Goal: Task Accomplishment & Management: Complete application form

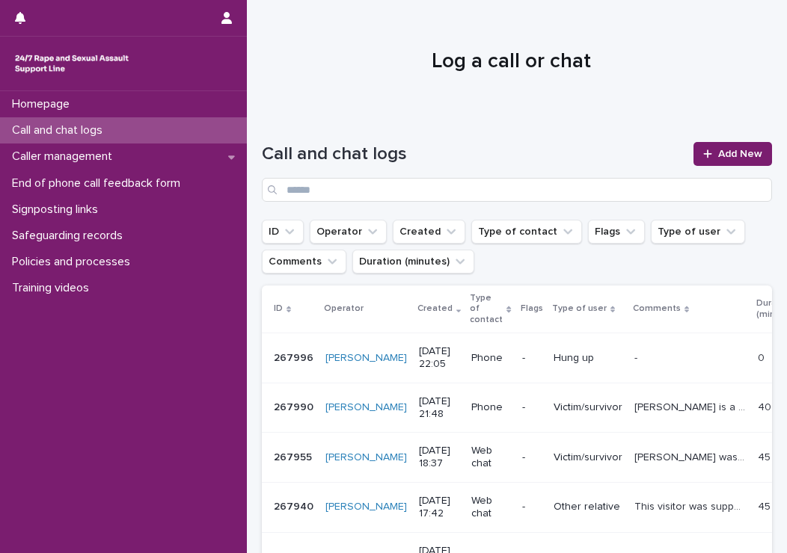
click at [681, 155] on div "Call and chat logs Add New" at bounding box center [517, 172] width 510 height 60
click at [693, 155] on link "Add New" at bounding box center [732, 154] width 79 height 24
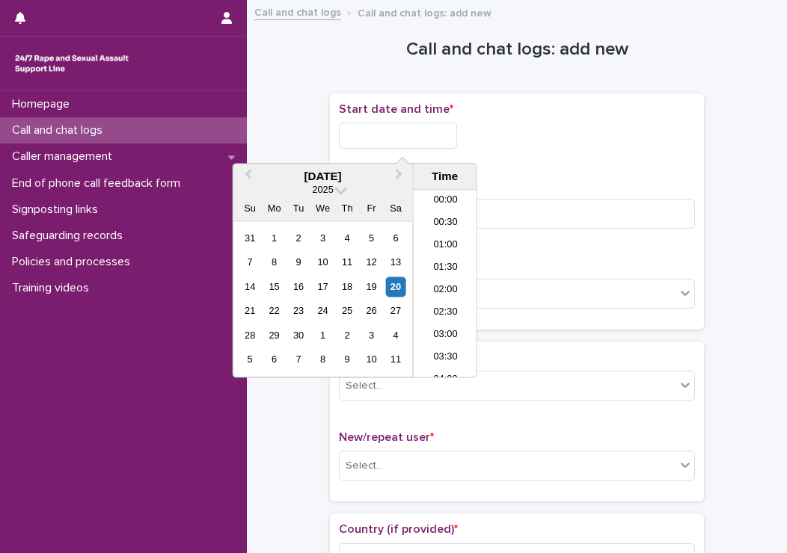
click at [436, 125] on input "text" at bounding box center [398, 136] width 118 height 26
click at [457, 283] on li "18:00" at bounding box center [446, 284] width 64 height 22
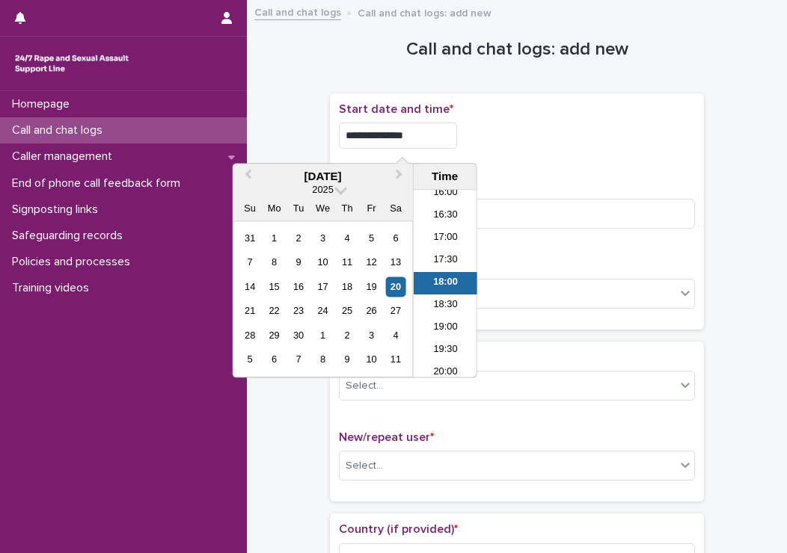
click at [413, 136] on input "**********" at bounding box center [398, 136] width 118 height 26
type input "**********"
click at [615, 155] on div "**********" at bounding box center [517, 131] width 356 height 58
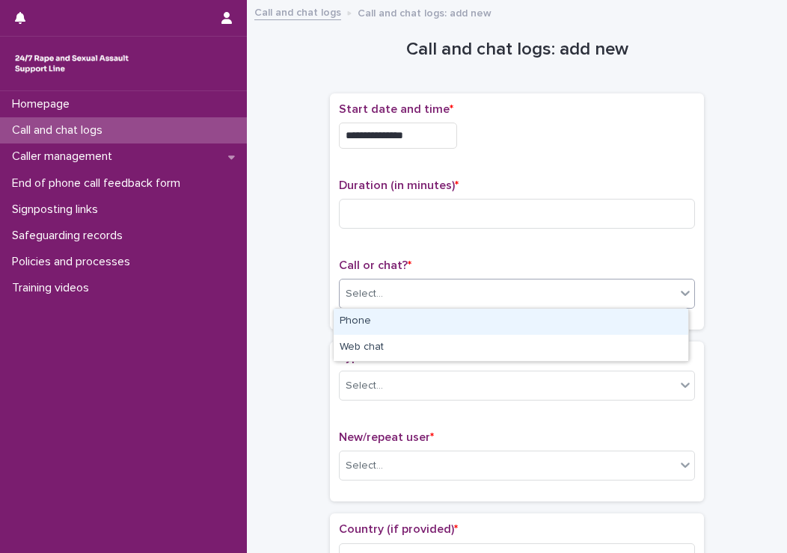
click at [392, 300] on div "Select..." at bounding box center [508, 294] width 336 height 25
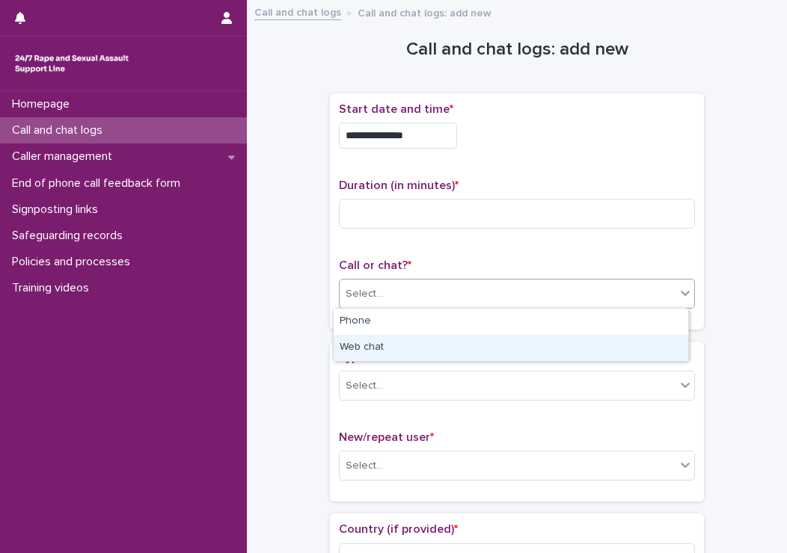
click at [363, 352] on div "Web chat" at bounding box center [511, 348] width 354 height 26
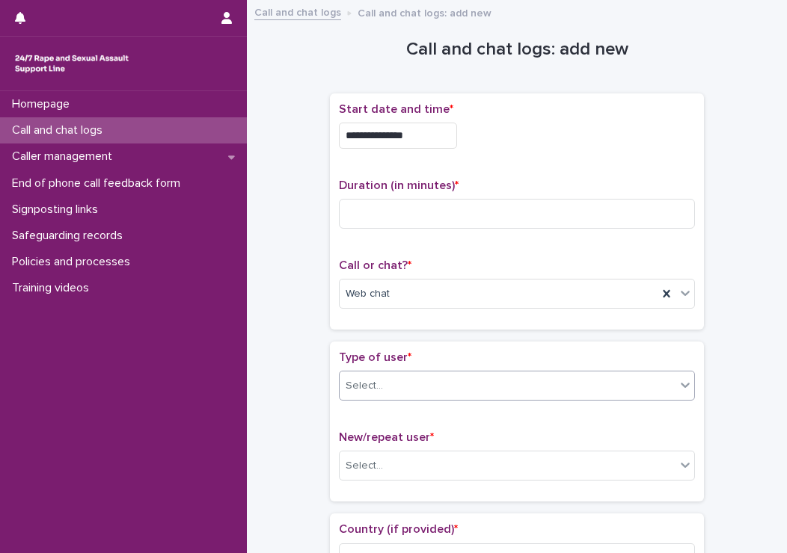
click at [366, 379] on div "Select..." at bounding box center [363, 386] width 37 height 16
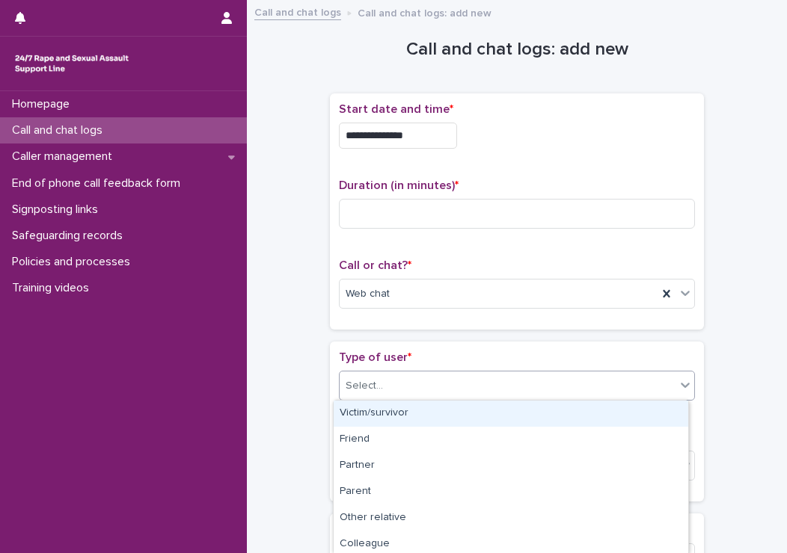
drag, startPoint x: 370, startPoint y: 426, endPoint x: 370, endPoint y: 409, distance: 16.5
click at [370, 409] on div "Victim/survivor" at bounding box center [511, 414] width 354 height 26
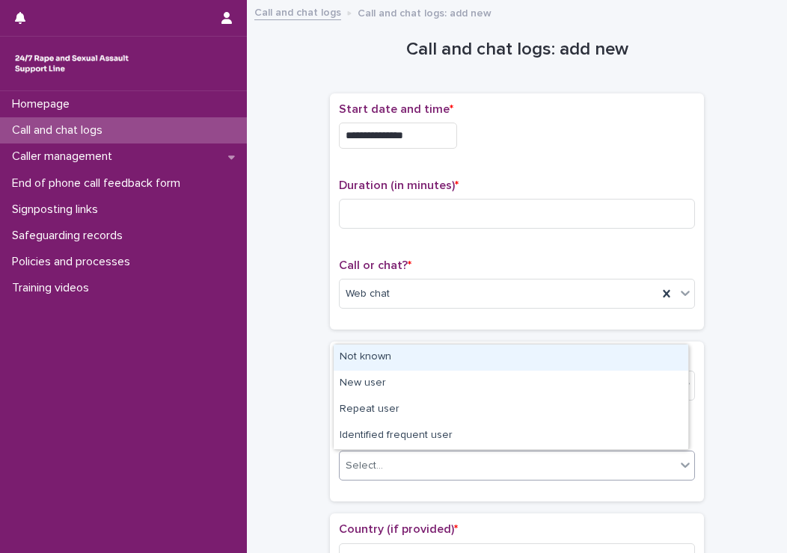
click at [372, 455] on div "Select..." at bounding box center [508, 466] width 336 height 25
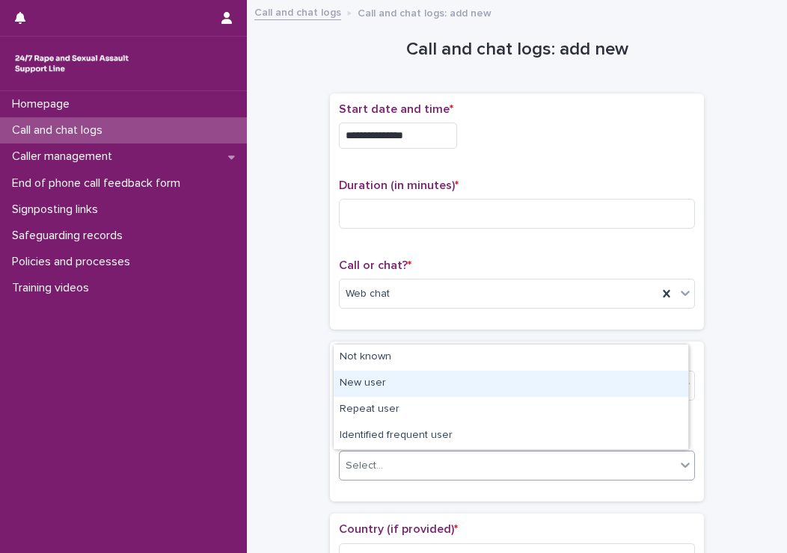
click at [371, 390] on div "New user" at bounding box center [511, 384] width 354 height 26
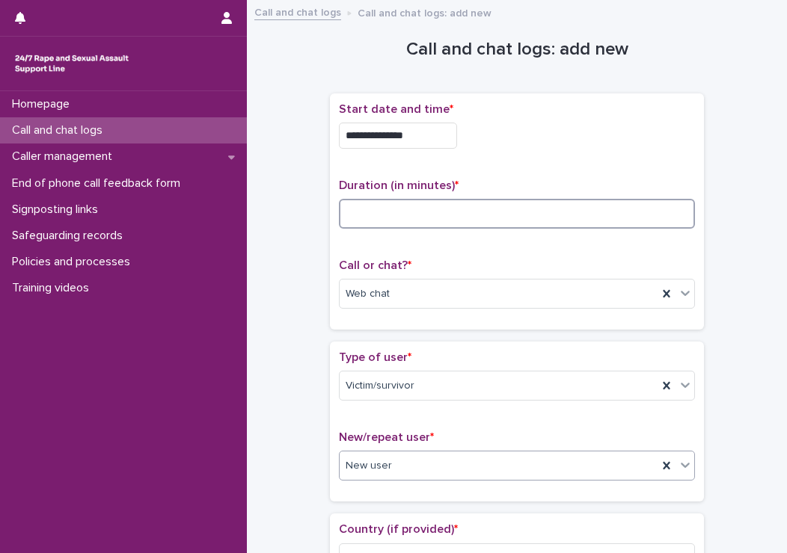
click at [368, 213] on input at bounding box center [517, 214] width 356 height 30
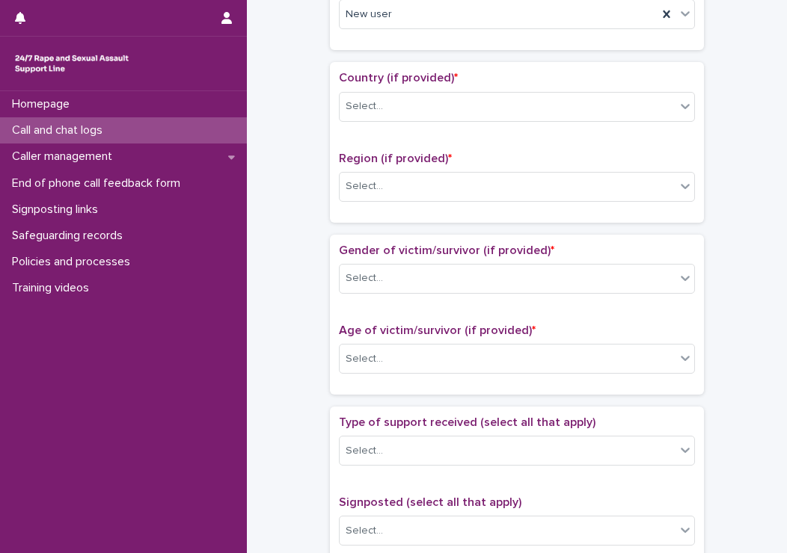
scroll to position [454, 0]
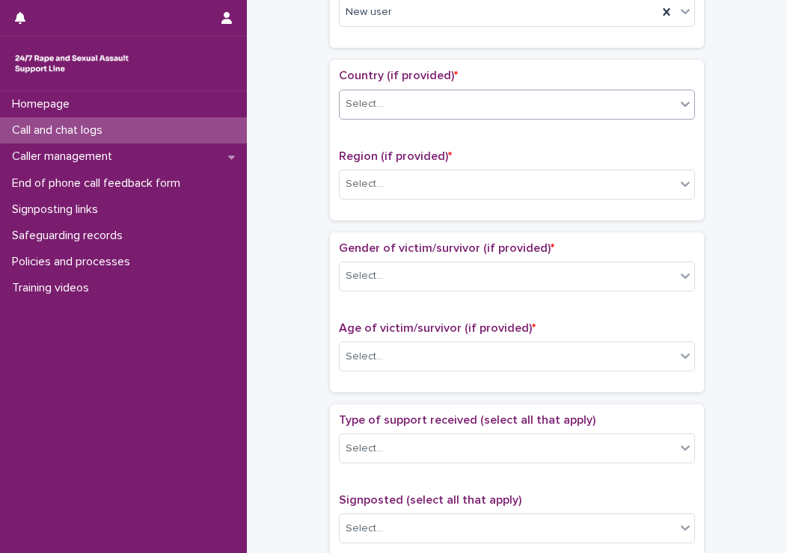
type input "**"
click at [416, 101] on div "Select..." at bounding box center [508, 104] width 336 height 25
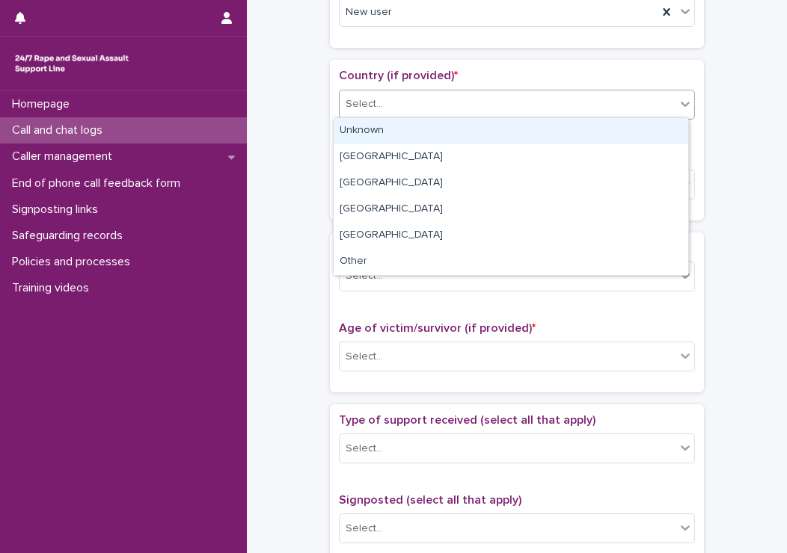
click at [383, 130] on div "Unknown" at bounding box center [511, 131] width 354 height 26
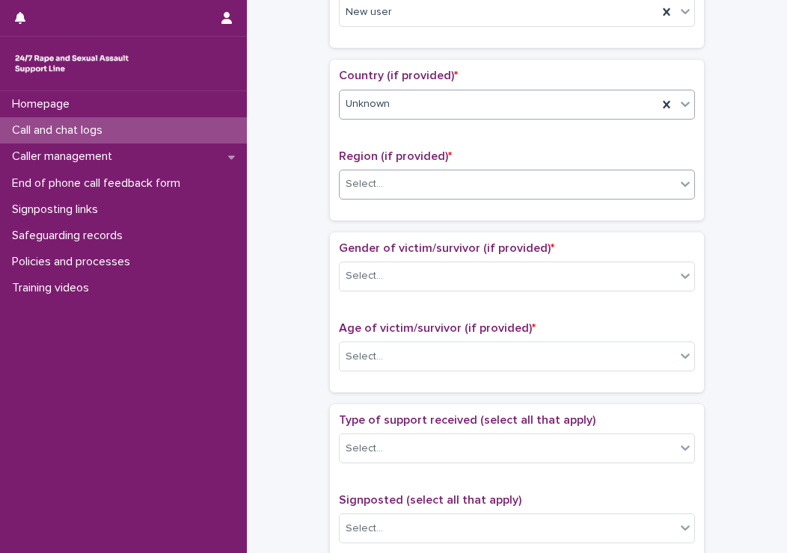
click at [372, 176] on div "Select..." at bounding box center [363, 184] width 37 height 16
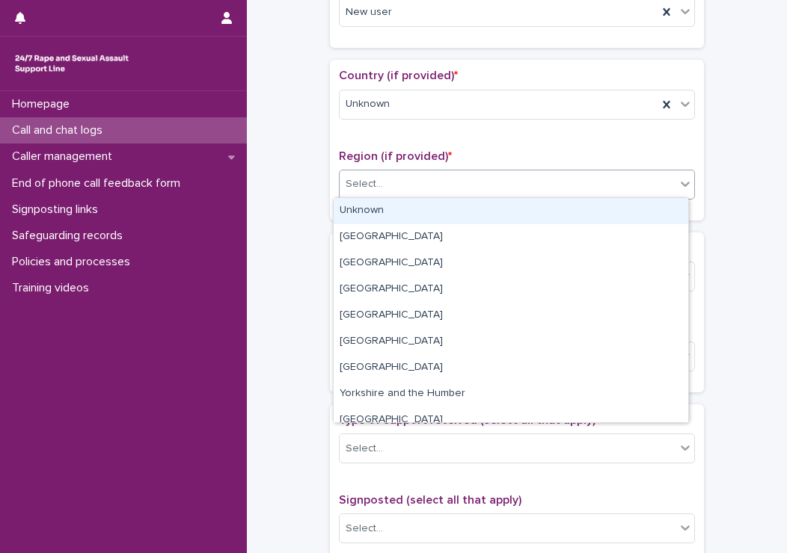
click at [371, 201] on div "Unknown" at bounding box center [511, 211] width 354 height 26
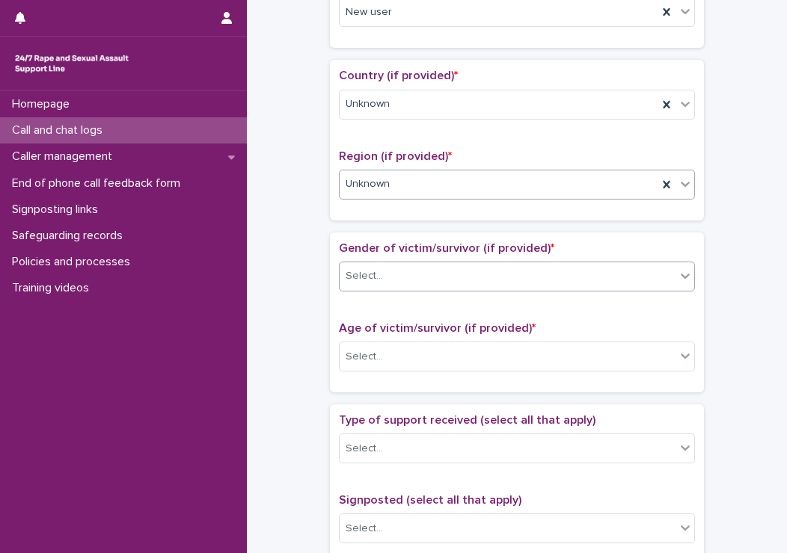
click at [387, 265] on div "Select..." at bounding box center [508, 276] width 336 height 25
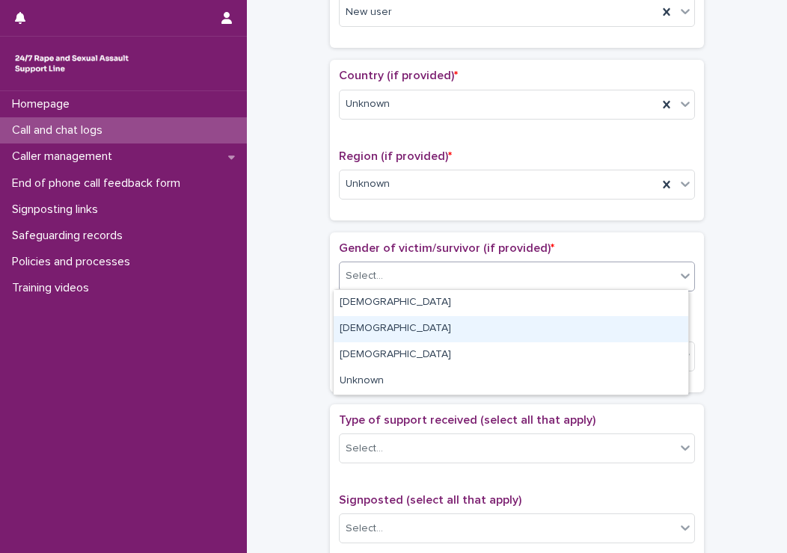
click at [369, 322] on div "Male" at bounding box center [511, 329] width 354 height 26
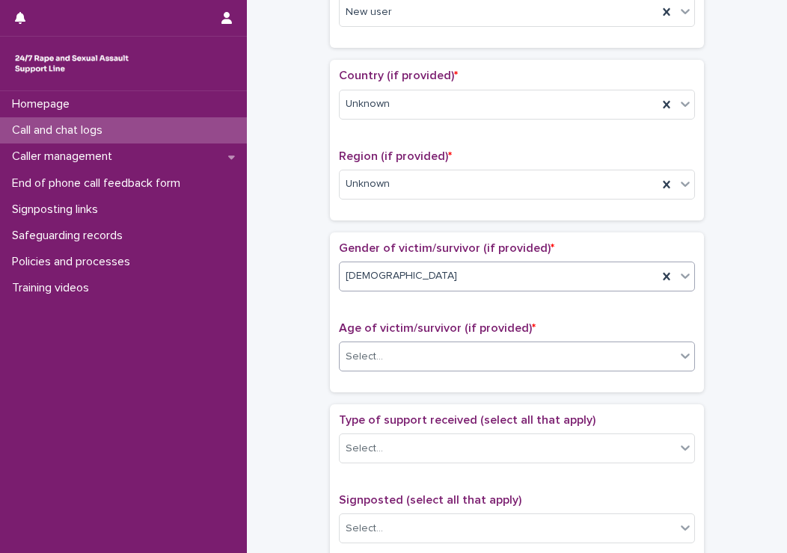
click at [375, 351] on div "Select..." at bounding box center [363, 357] width 37 height 16
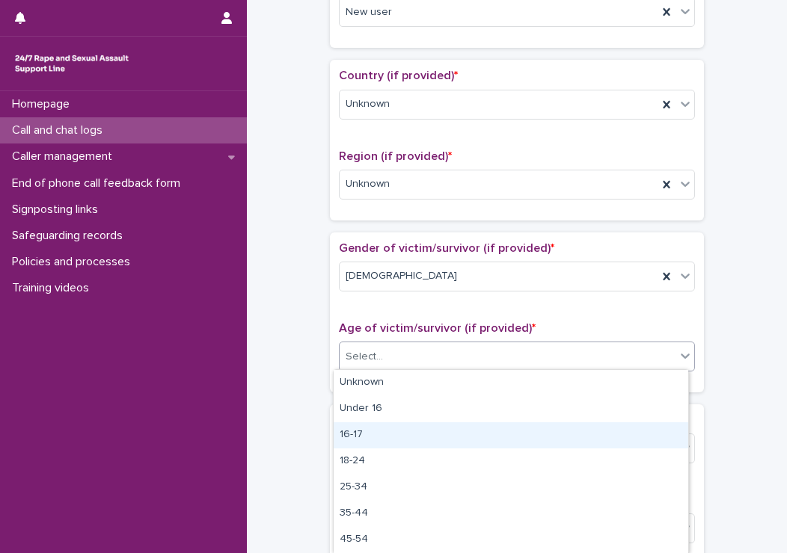
click at [364, 425] on div "16-17" at bounding box center [511, 436] width 354 height 26
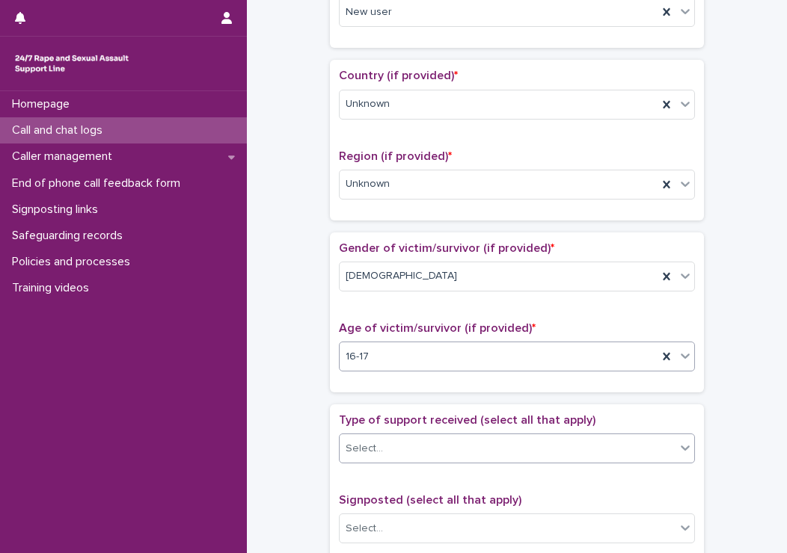
click at [377, 455] on div "Select..." at bounding box center [508, 449] width 336 height 25
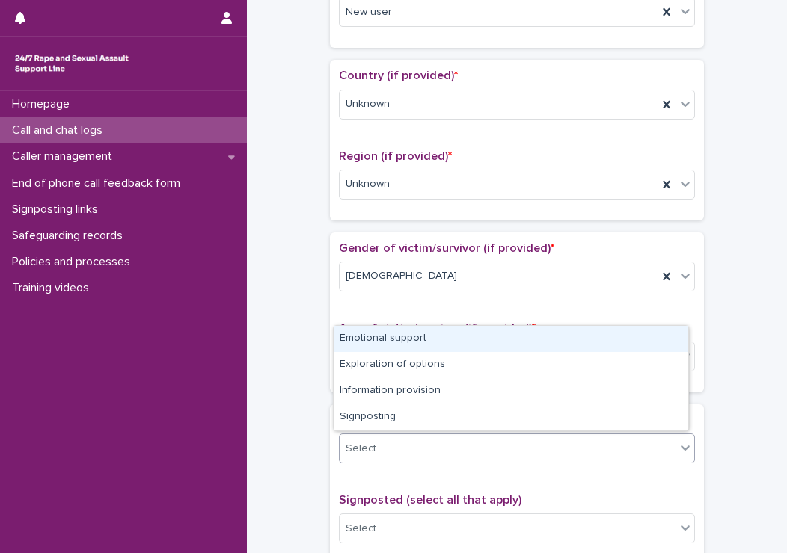
click at [379, 340] on div "Emotional support" at bounding box center [511, 339] width 354 height 26
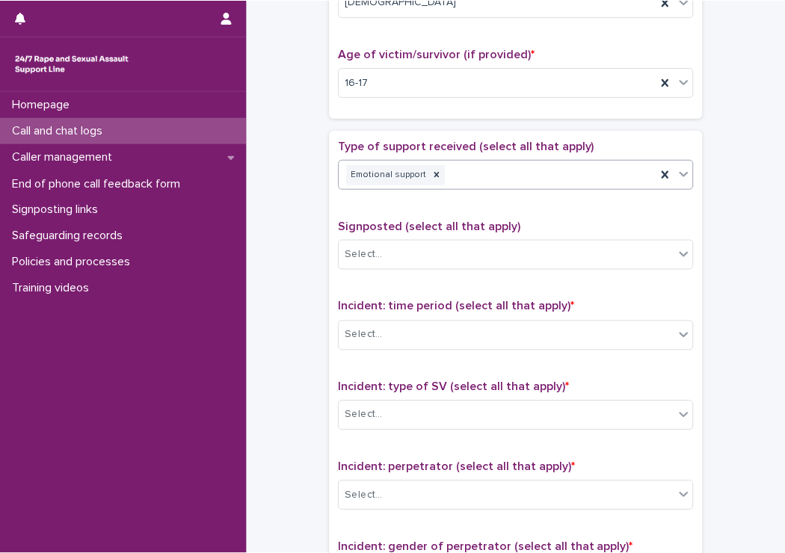
scroll to position [934, 0]
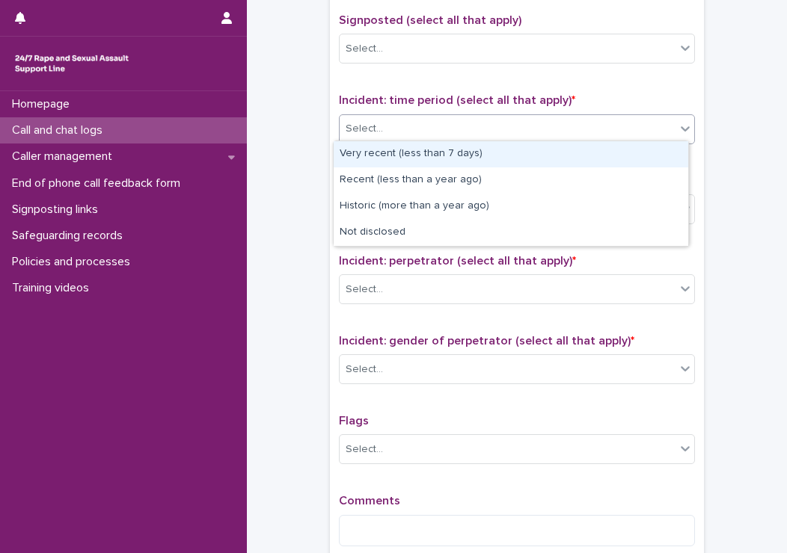
click at [409, 119] on div "Select..." at bounding box center [508, 129] width 336 height 25
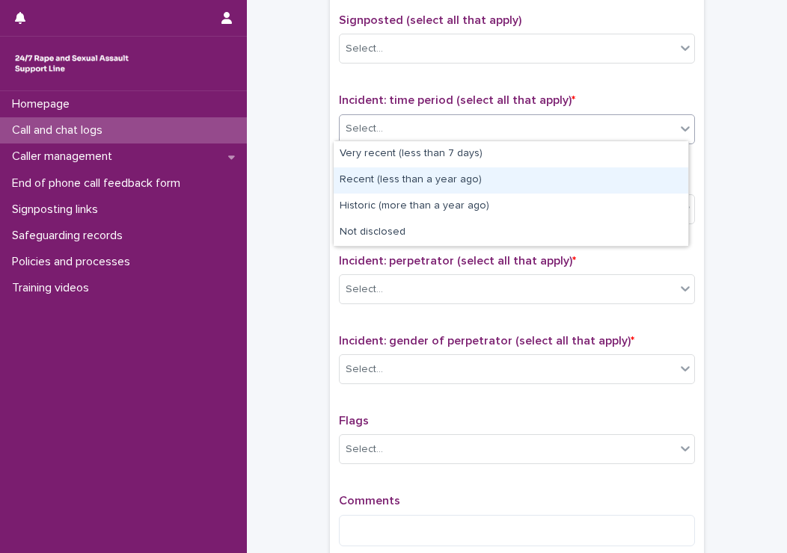
click at [361, 186] on div "Recent (less than a year ago)" at bounding box center [511, 181] width 354 height 26
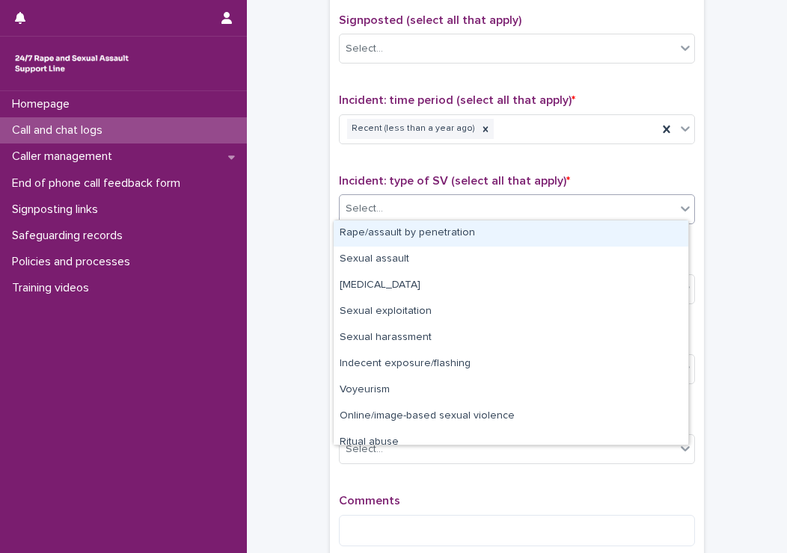
click at [365, 201] on div "Select..." at bounding box center [363, 209] width 37 height 16
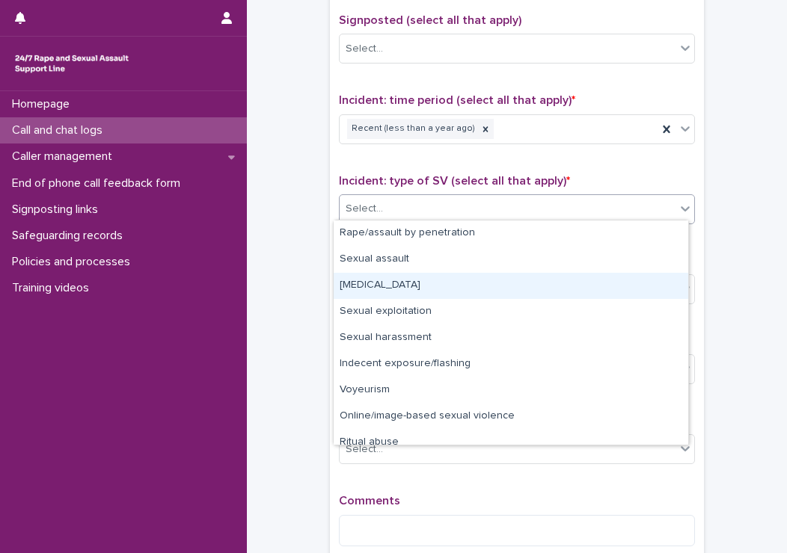
click at [368, 286] on div "Child sexual abuse" at bounding box center [511, 286] width 354 height 26
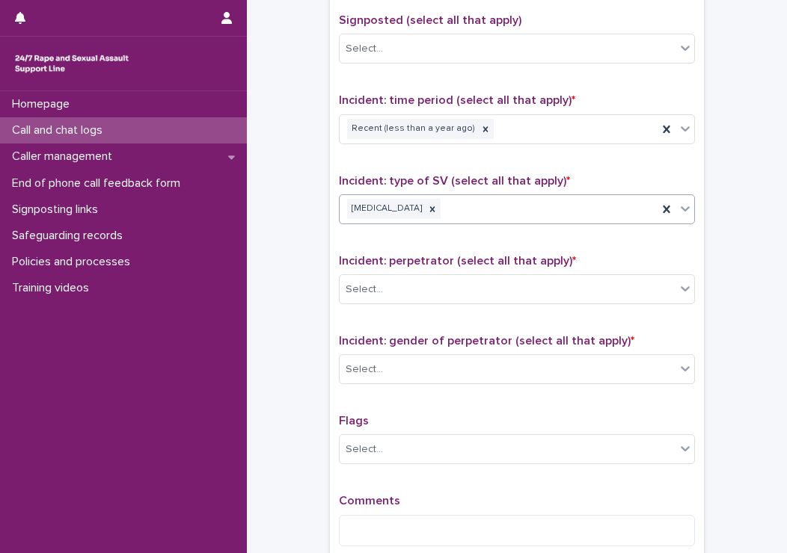
click at [501, 211] on div "Child sexual abuse" at bounding box center [499, 209] width 318 height 26
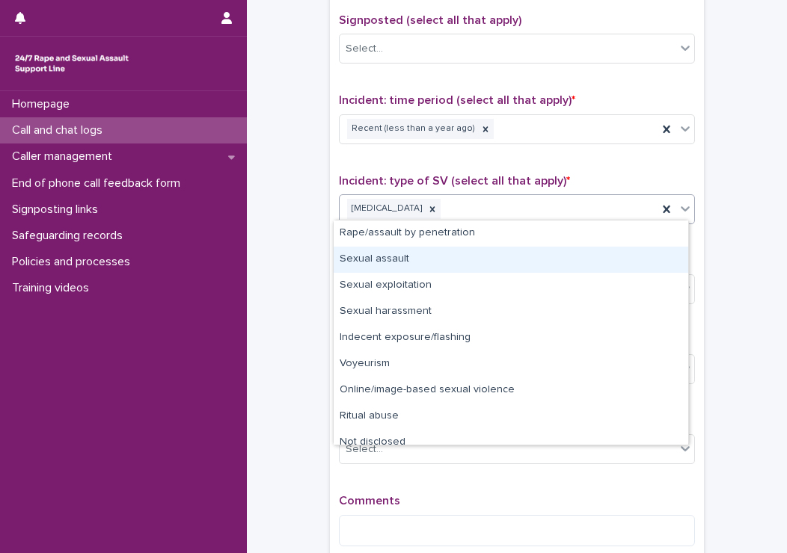
click at [445, 257] on div "Sexual assault" at bounding box center [511, 260] width 354 height 26
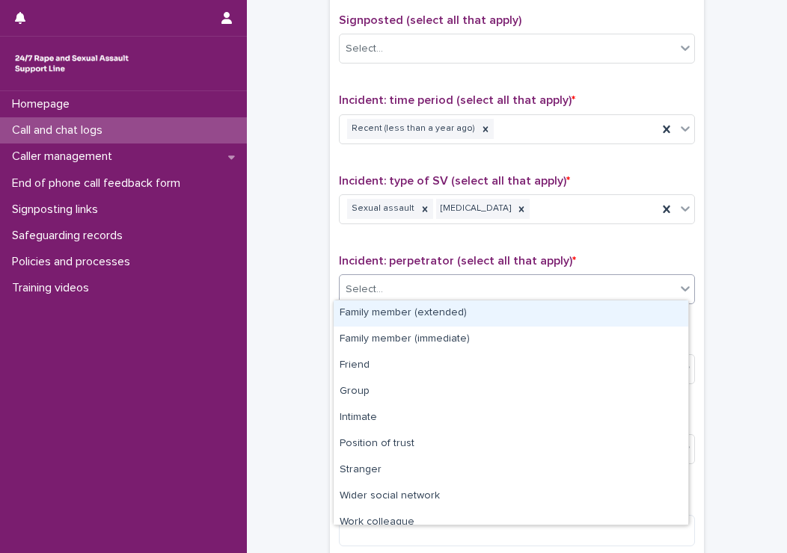
click at [369, 289] on div "Select..." at bounding box center [363, 290] width 37 height 16
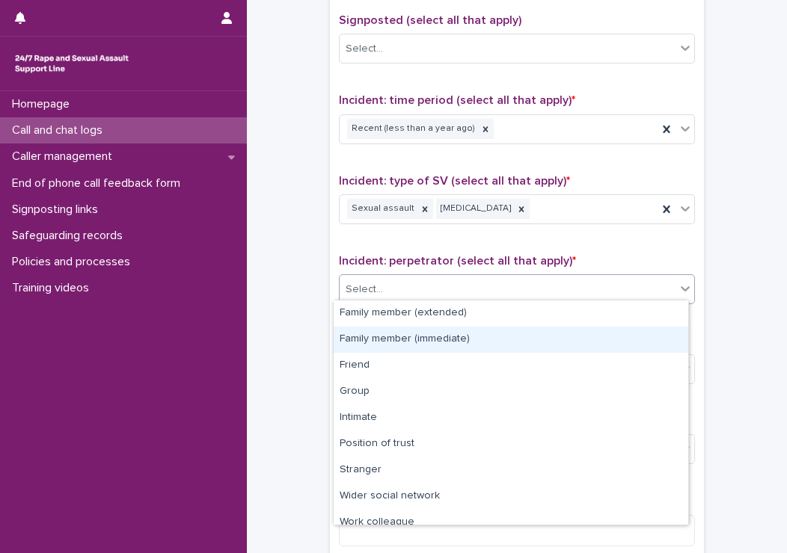
click at [376, 334] on div "Family member (immediate)" at bounding box center [511, 340] width 354 height 26
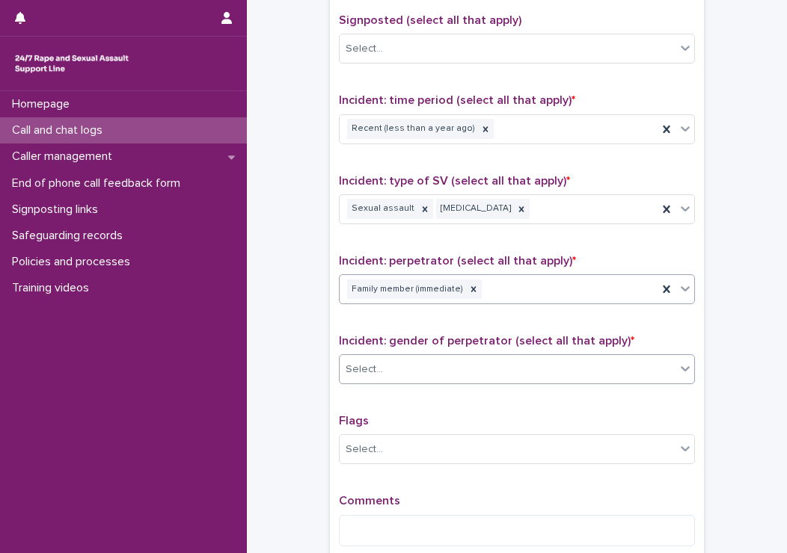
click at [368, 369] on div "Select..." at bounding box center [363, 370] width 37 height 16
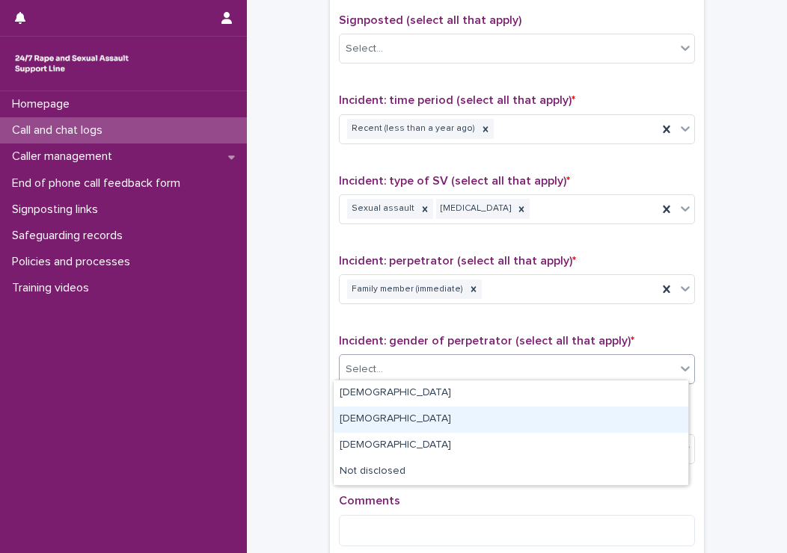
click at [344, 427] on div "Female" at bounding box center [511, 420] width 354 height 26
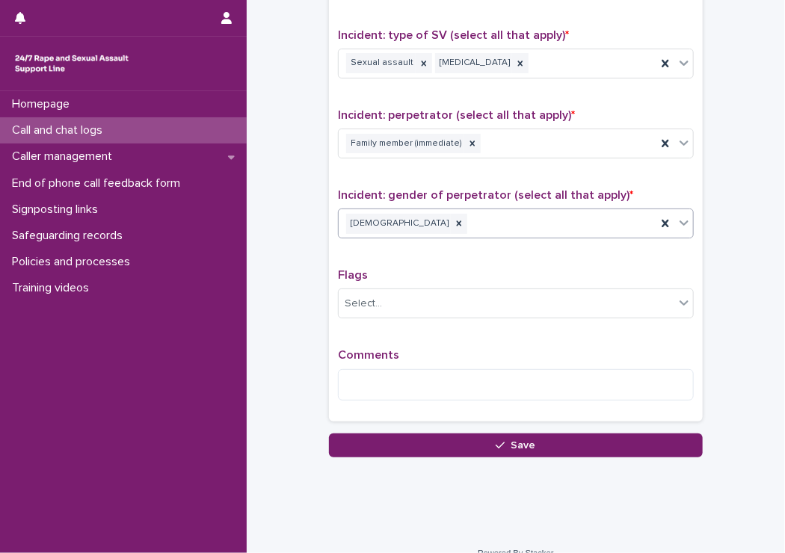
scroll to position [1097, 0]
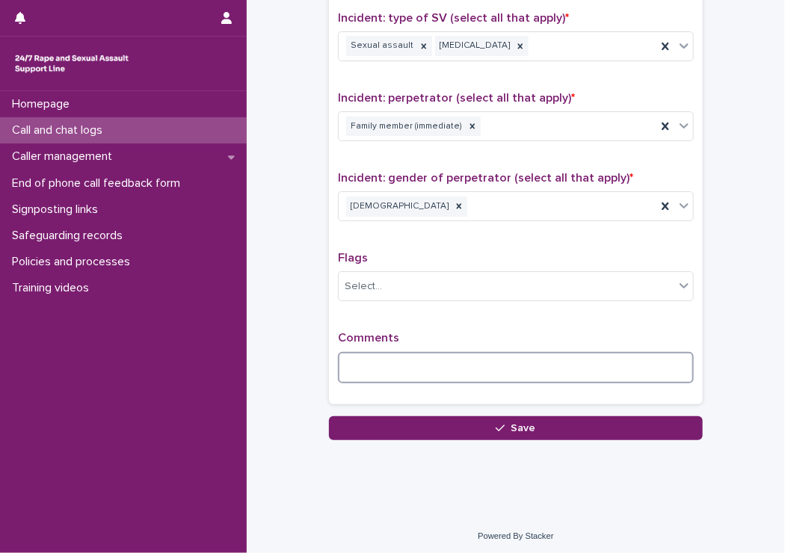
click at [386, 366] on textarea at bounding box center [516, 368] width 356 height 32
click at [365, 366] on textarea at bounding box center [516, 368] width 356 height 32
type textarea "*"
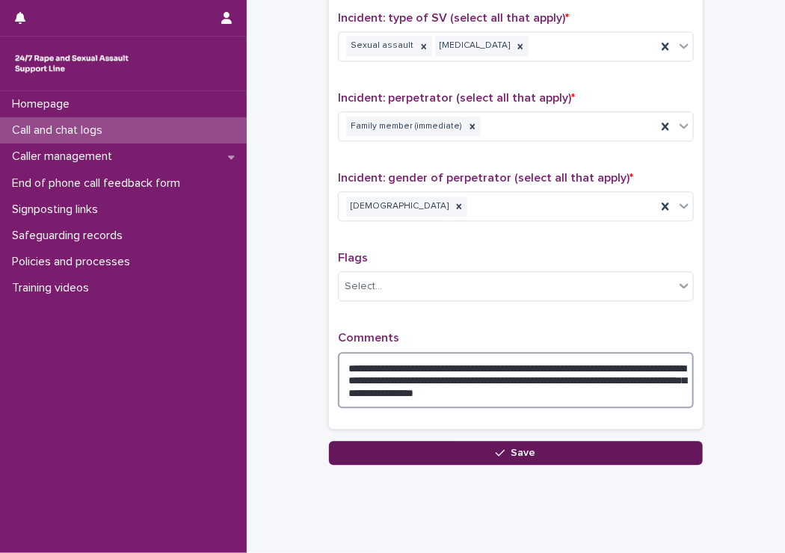
type textarea "**********"
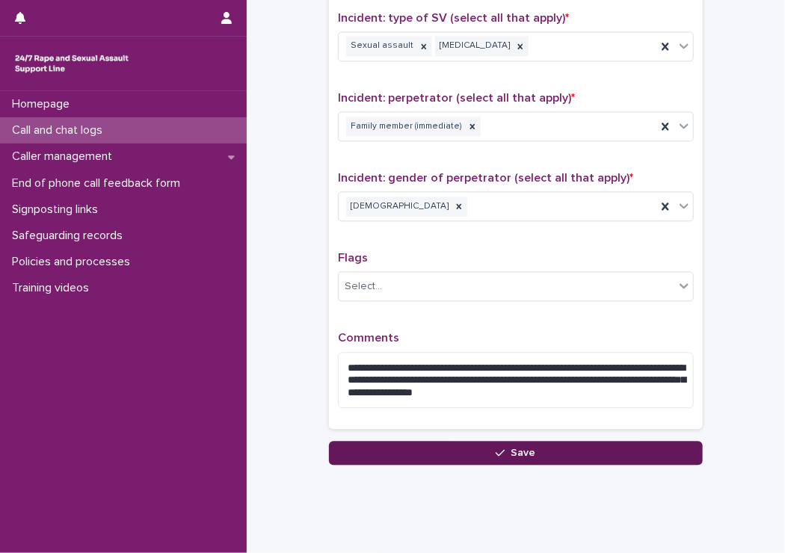
click at [531, 443] on button "Save" at bounding box center [516, 453] width 374 height 24
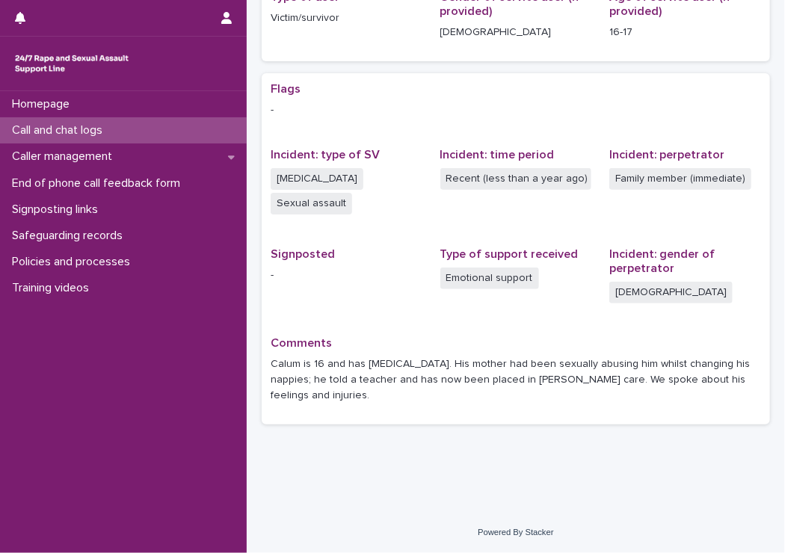
scroll to position [251, 0]
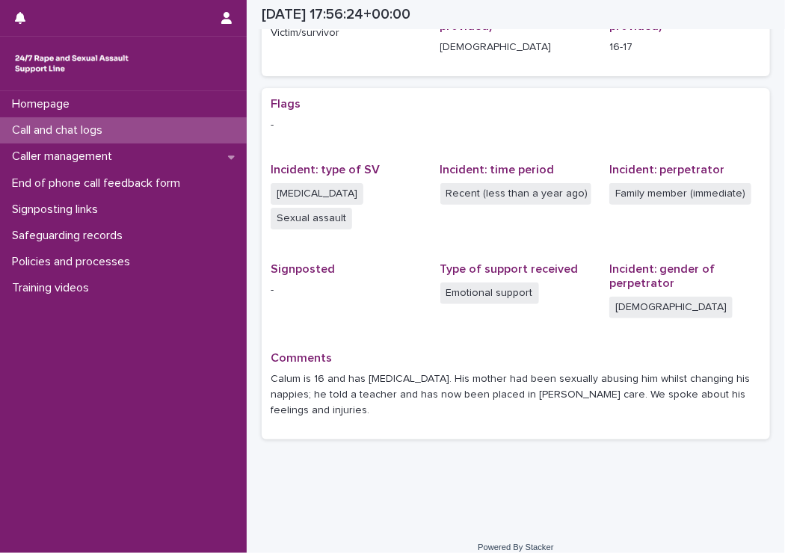
click at [55, 130] on p "Call and chat logs" at bounding box center [60, 130] width 108 height 14
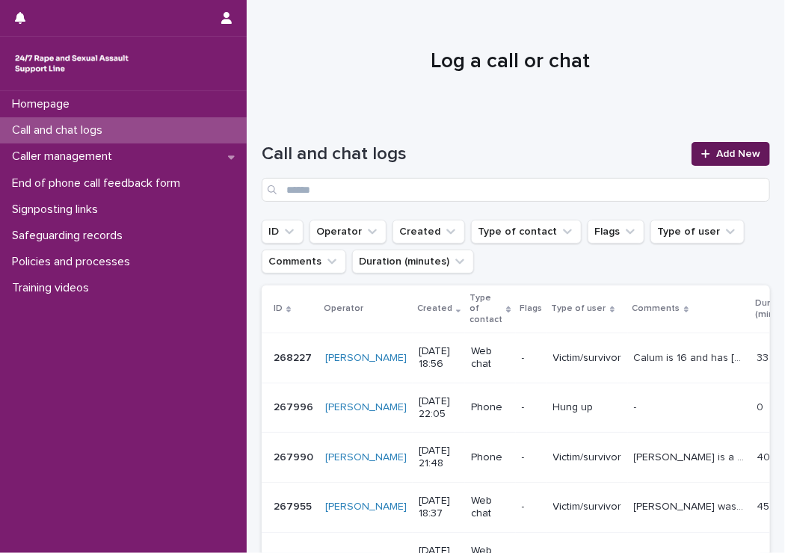
click at [716, 158] on span "Add New" at bounding box center [738, 154] width 44 height 10
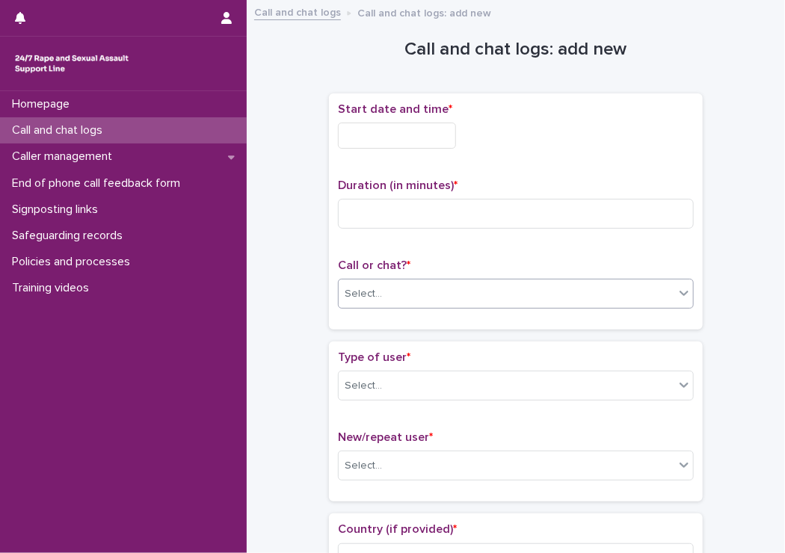
click at [392, 283] on div "Select..." at bounding box center [507, 294] width 336 height 25
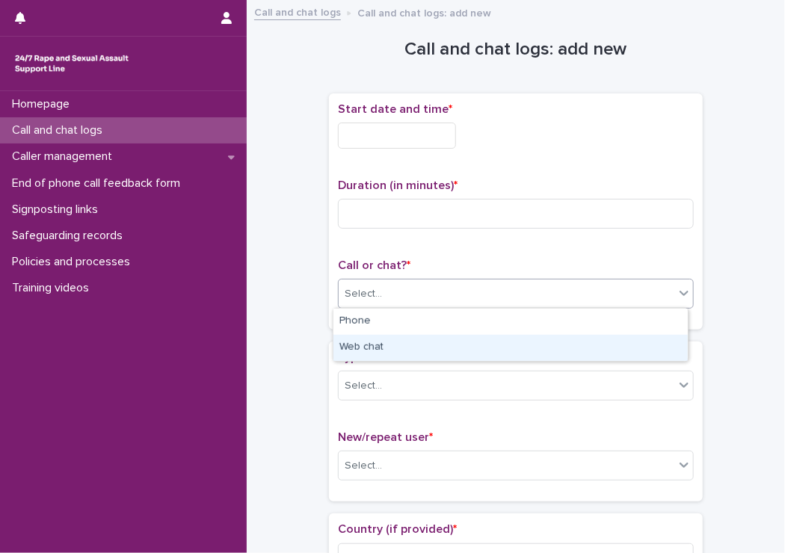
drag, startPoint x: 378, startPoint y: 347, endPoint x: 165, endPoint y: 321, distance: 214.7
click at [379, 351] on div "Web chat" at bounding box center [511, 348] width 354 height 26
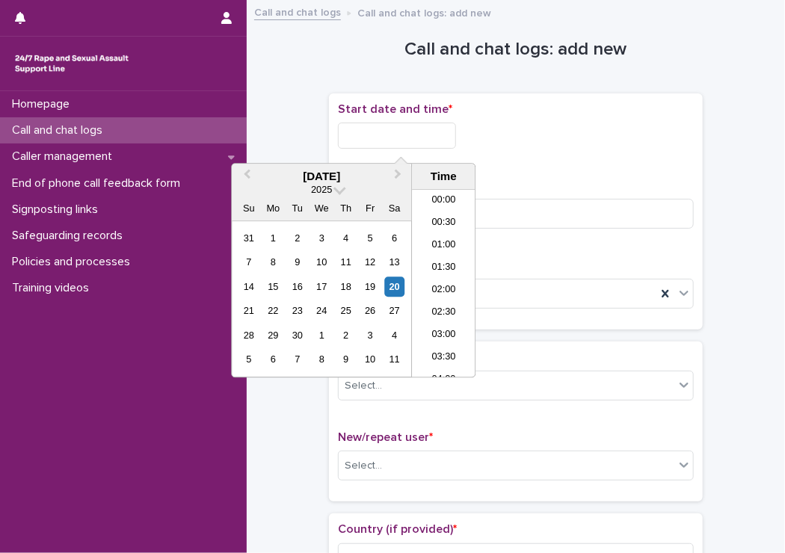
click at [388, 136] on input "text" at bounding box center [397, 136] width 118 height 26
click at [431, 280] on li "18:30" at bounding box center [444, 284] width 64 height 22
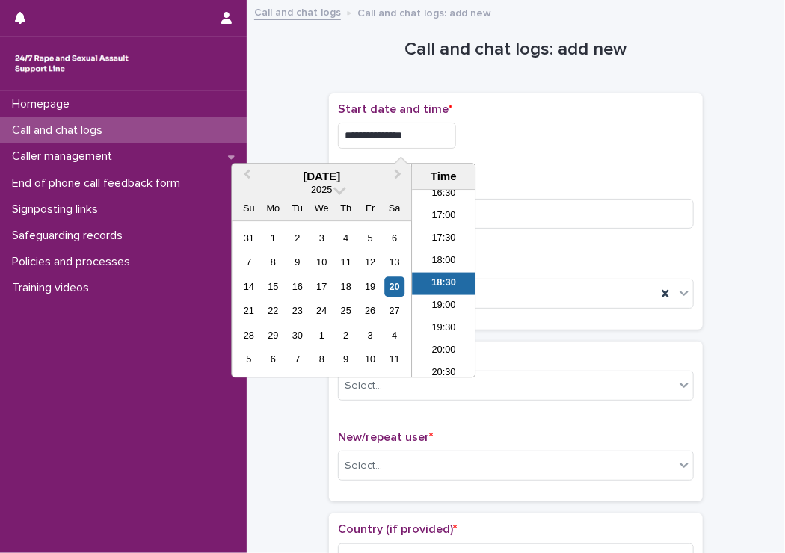
drag, startPoint x: 402, startPoint y: 132, endPoint x: 446, endPoint y: 135, distance: 43.4
click at [446, 135] on input "**********" at bounding box center [397, 136] width 118 height 26
type input "**********"
click at [574, 128] on div "**********" at bounding box center [516, 136] width 356 height 26
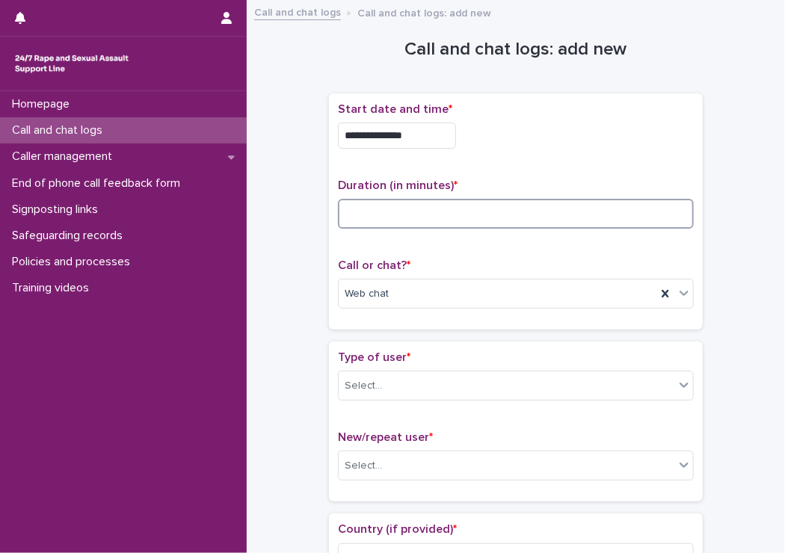
click at [354, 212] on input at bounding box center [516, 214] width 356 height 30
type input "**"
click at [370, 387] on div "Select..." at bounding box center [363, 386] width 37 height 16
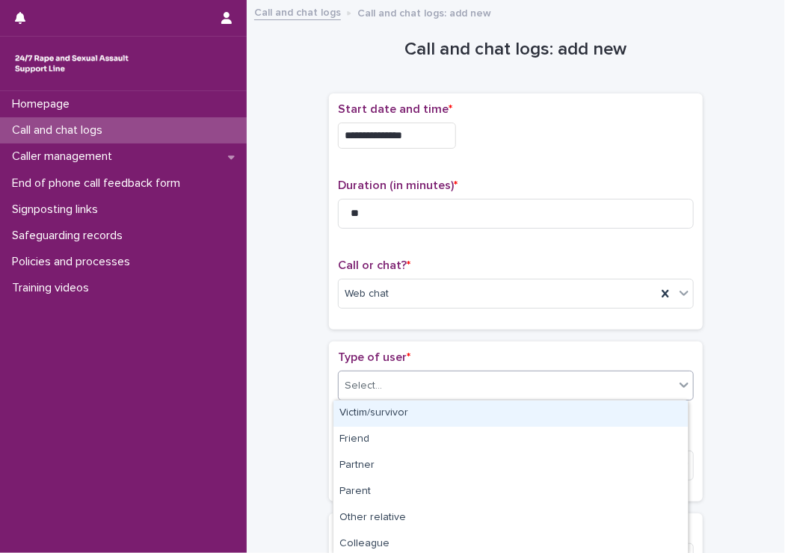
click at [360, 413] on div "Victim/survivor" at bounding box center [511, 414] width 354 height 26
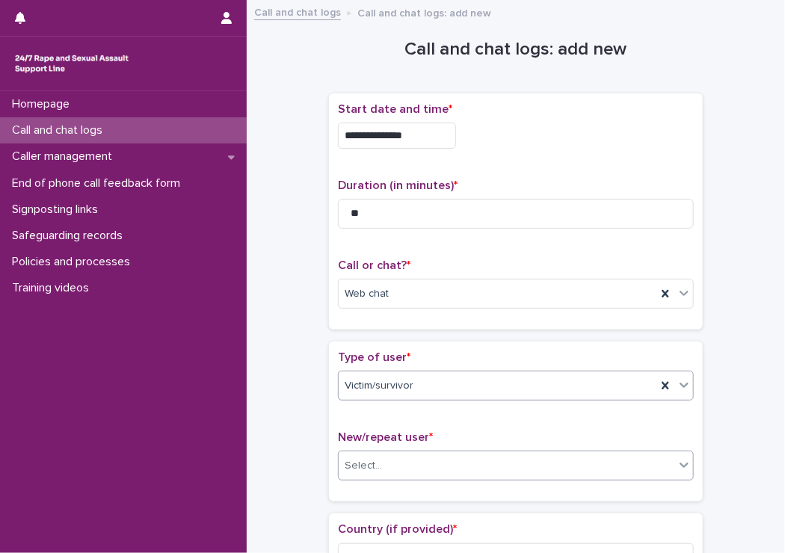
click at [395, 473] on div "Select..." at bounding box center [507, 466] width 336 height 25
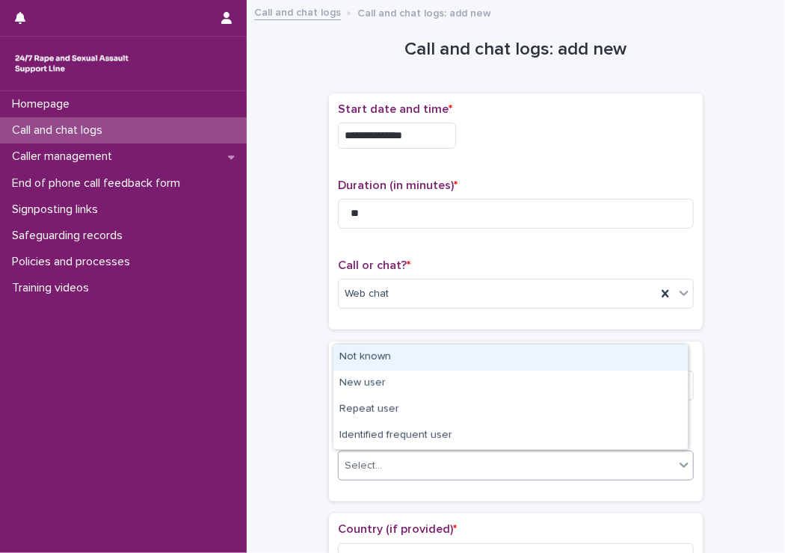
click at [386, 358] on div "Not known" at bounding box center [511, 358] width 354 height 26
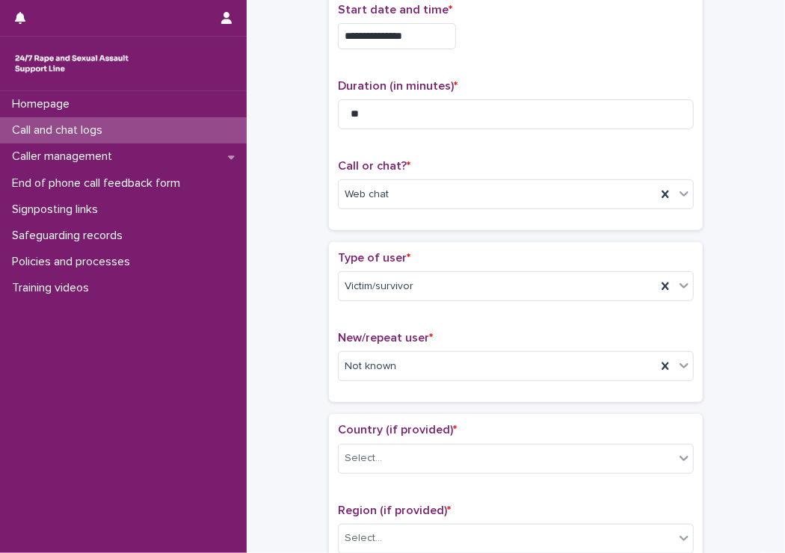
scroll to position [150, 0]
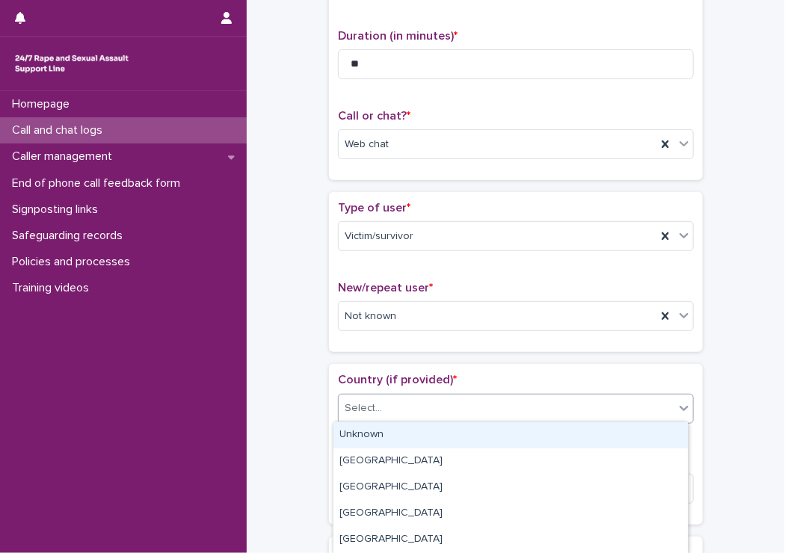
click at [410, 400] on div "Select..." at bounding box center [507, 408] width 336 height 25
click at [390, 432] on div "Unknown" at bounding box center [511, 436] width 354 height 26
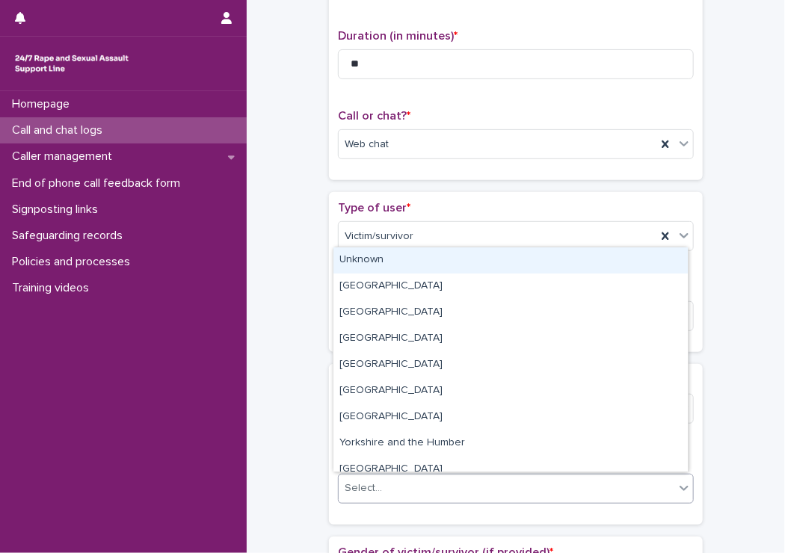
click at [362, 496] on div "Select..." at bounding box center [507, 488] width 336 height 25
click at [369, 255] on div "Unknown" at bounding box center [511, 261] width 354 height 26
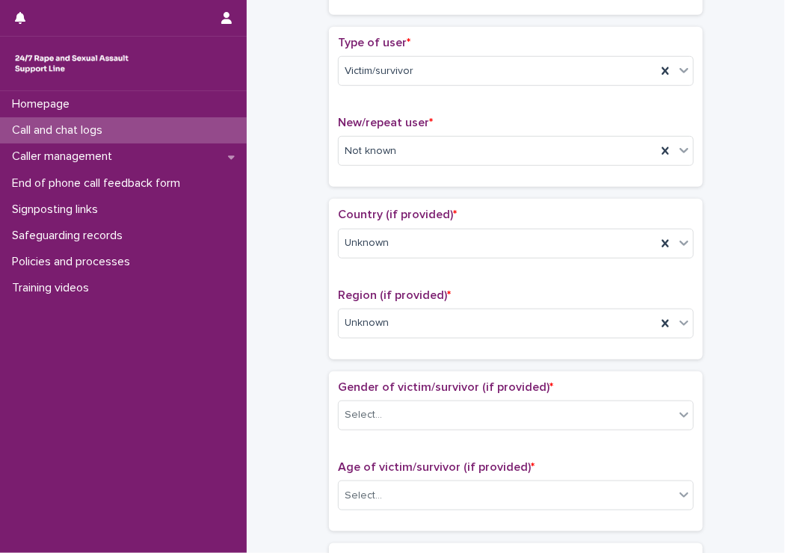
scroll to position [374, 0]
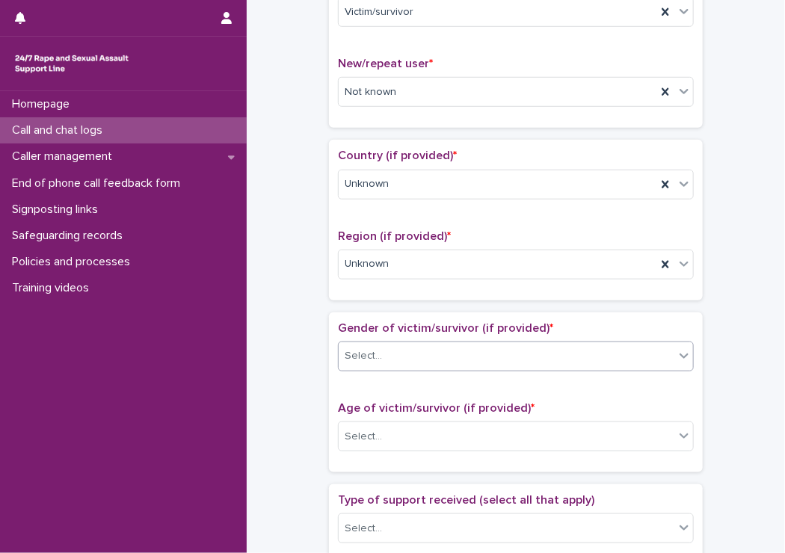
click at [398, 344] on div "Select..." at bounding box center [507, 356] width 336 height 25
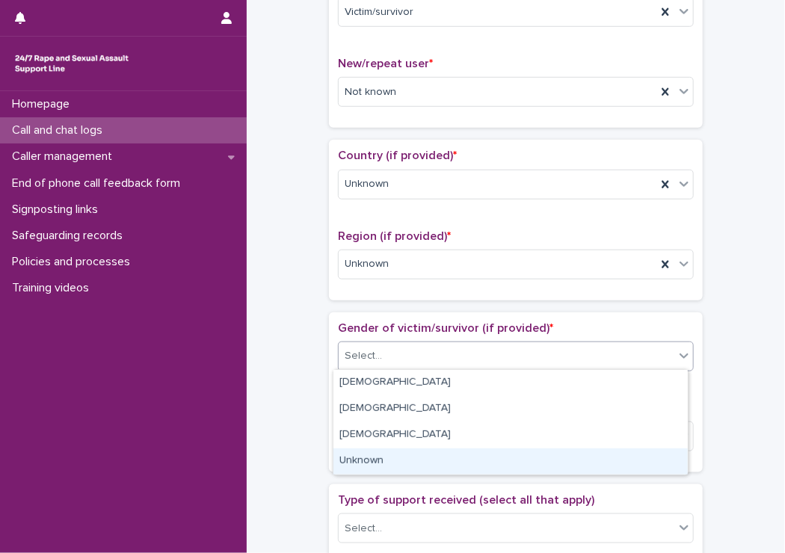
click at [380, 455] on div "Unknown" at bounding box center [511, 462] width 354 height 26
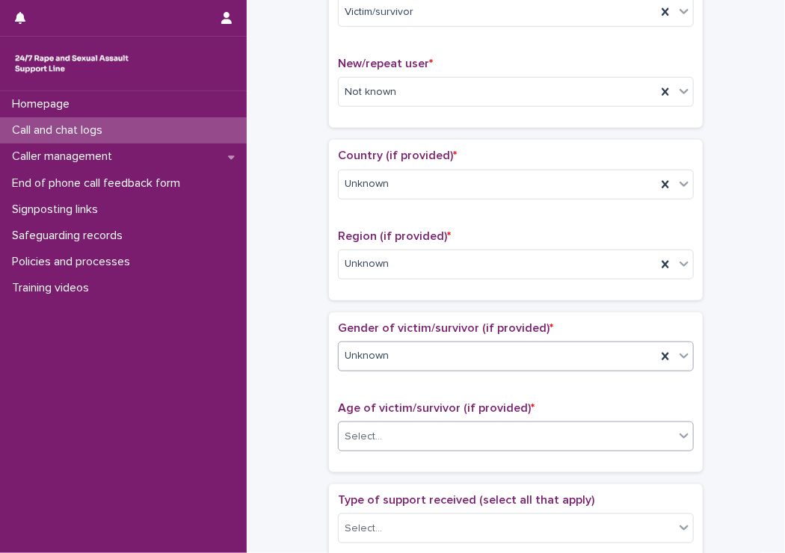
click at [372, 439] on div "Select..." at bounding box center [363, 437] width 37 height 16
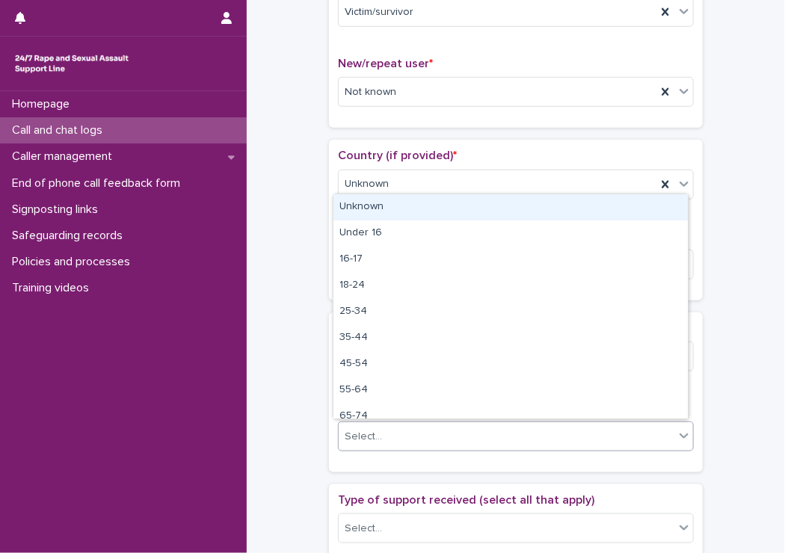
click at [396, 207] on div "Unknown" at bounding box center [511, 207] width 354 height 26
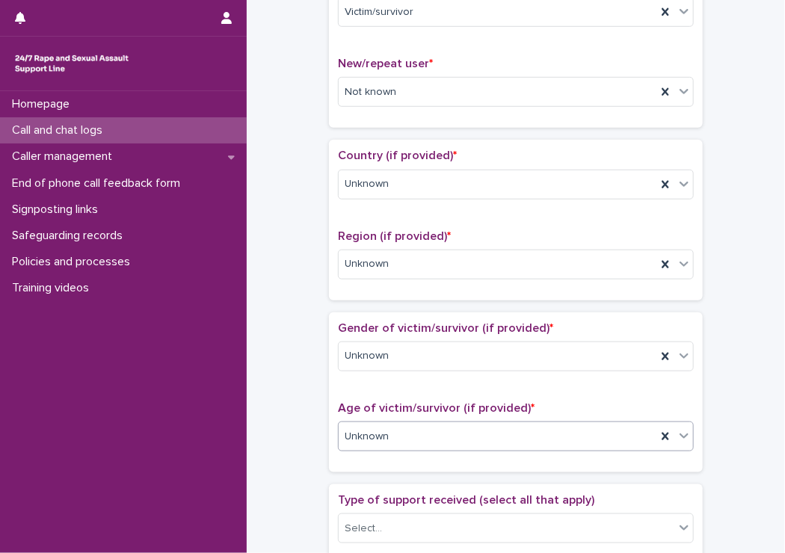
click at [289, 228] on div "**********" at bounding box center [516, 399] width 509 height 1529
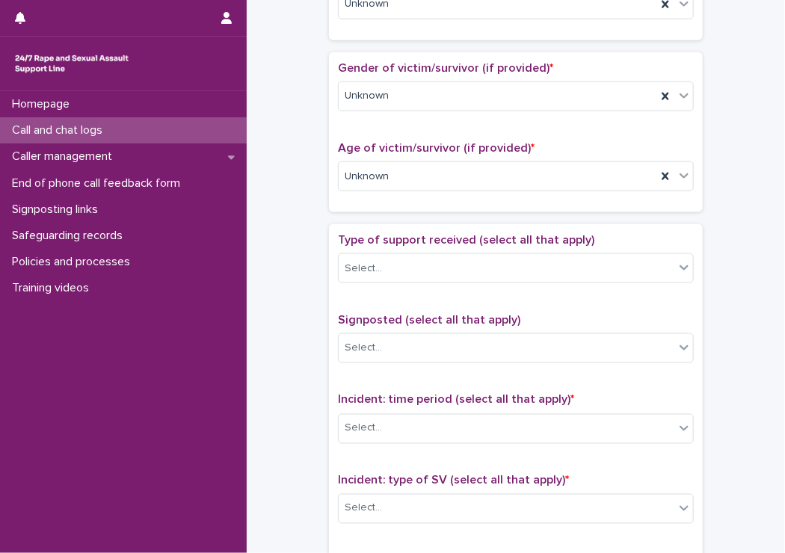
scroll to position [673, 0]
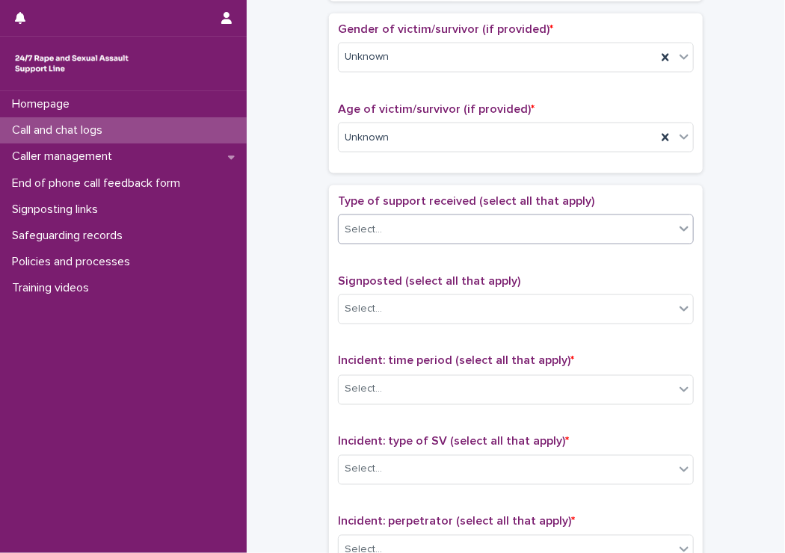
click at [430, 227] on div "Select..." at bounding box center [507, 230] width 336 height 25
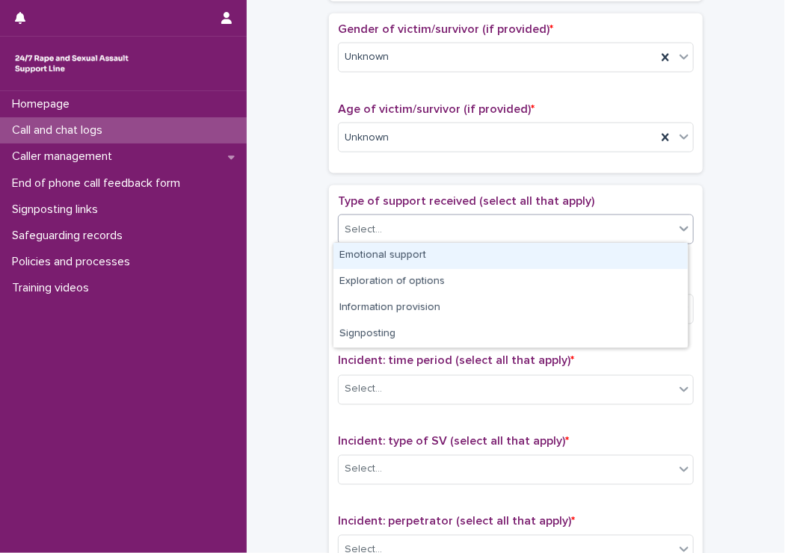
click at [415, 255] on div "Emotional support" at bounding box center [511, 256] width 354 height 26
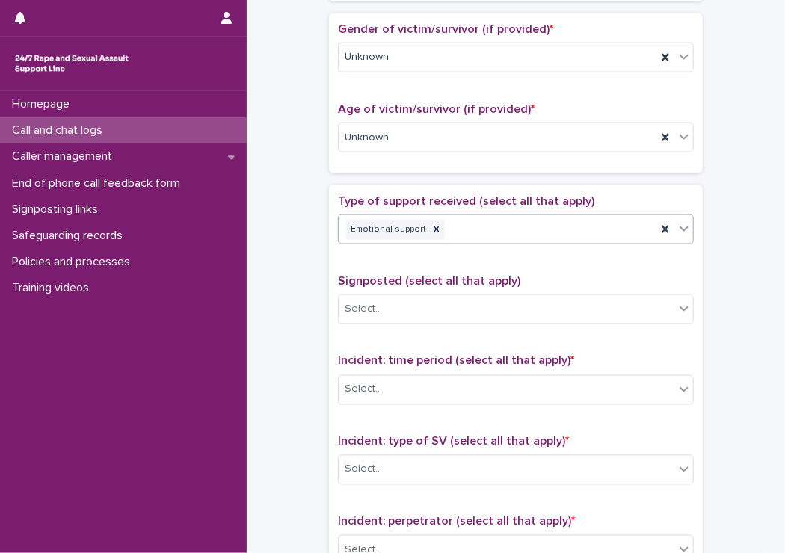
click at [512, 218] on div "Emotional support" at bounding box center [498, 230] width 318 height 26
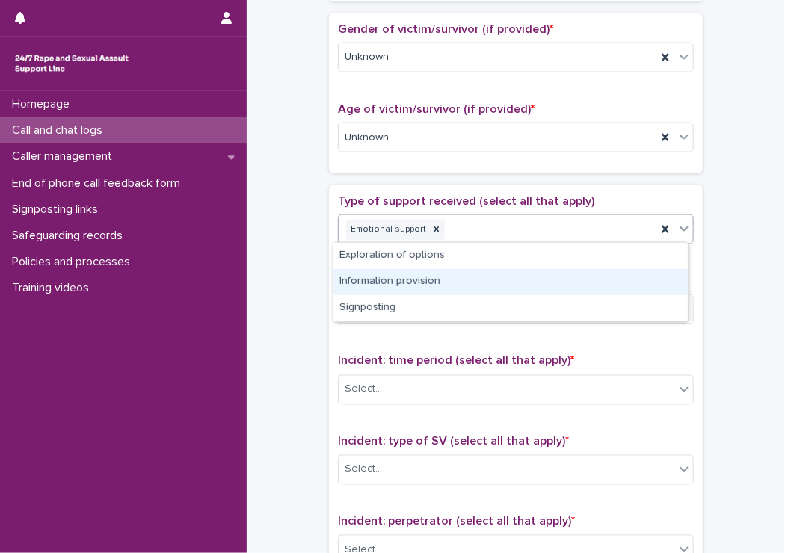
drag, startPoint x: 469, startPoint y: 289, endPoint x: 441, endPoint y: 297, distance: 28.9
click at [435, 286] on div "Information provision" at bounding box center [511, 282] width 354 height 26
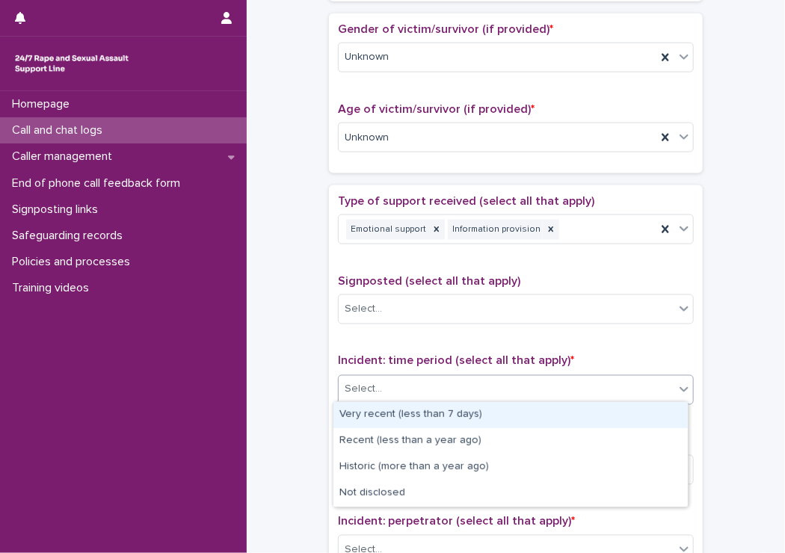
click at [399, 385] on div "Select..." at bounding box center [507, 390] width 336 height 25
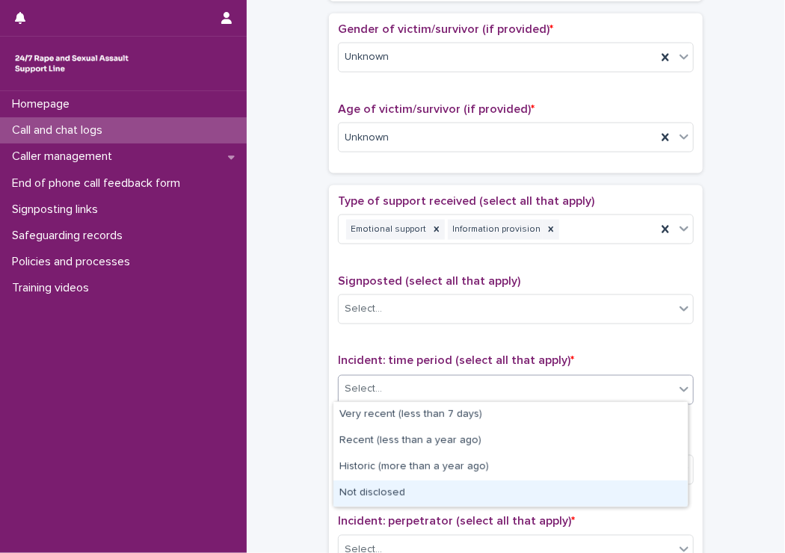
click at [361, 491] on div "Not disclosed" at bounding box center [511, 494] width 354 height 26
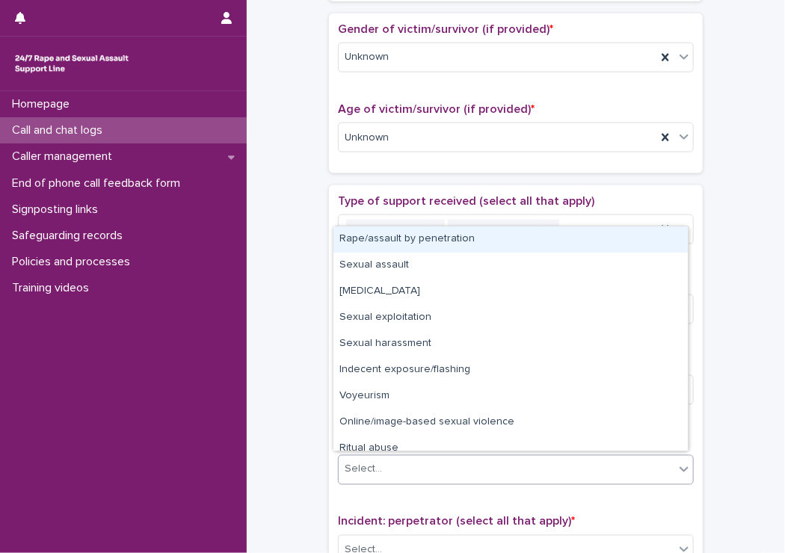
click at [392, 458] on div "Select..." at bounding box center [507, 470] width 336 height 25
click at [400, 230] on div "Rape/assault by penetration" at bounding box center [511, 240] width 354 height 26
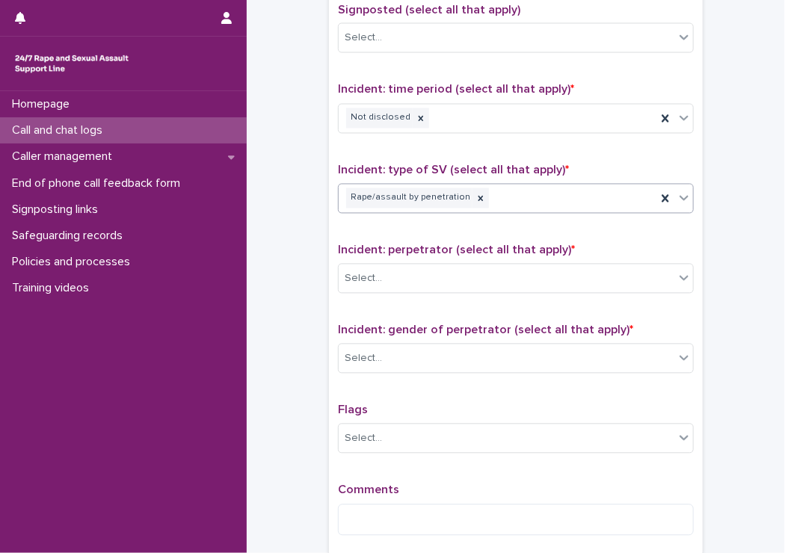
scroll to position [972, 0]
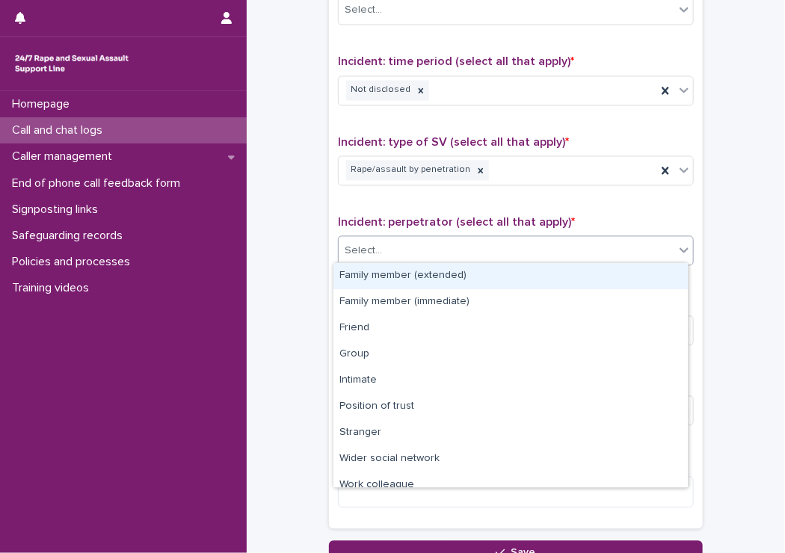
click at [361, 254] on div "Select..." at bounding box center [363, 252] width 37 height 16
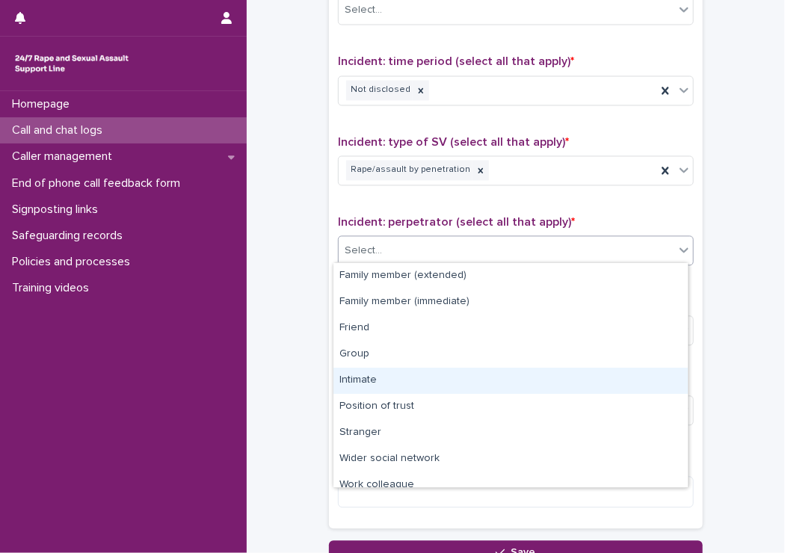
click at [353, 375] on div "Intimate" at bounding box center [511, 381] width 354 height 26
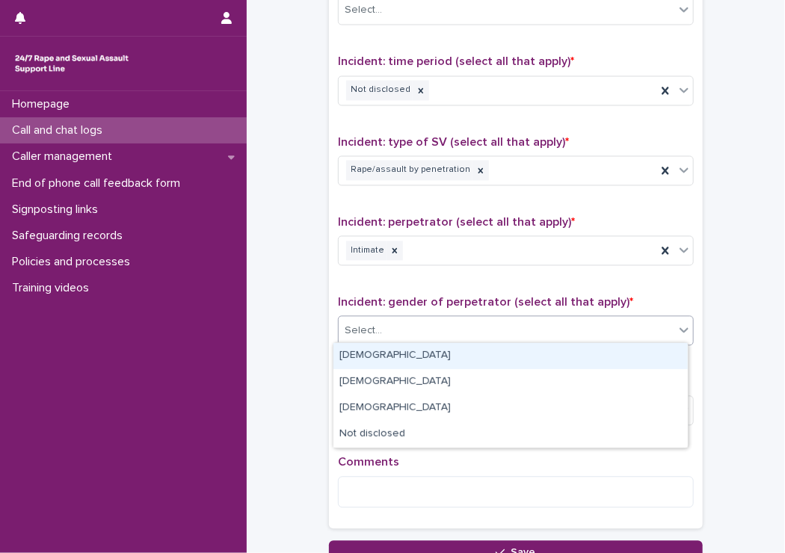
click at [348, 330] on div "Select..." at bounding box center [363, 332] width 37 height 16
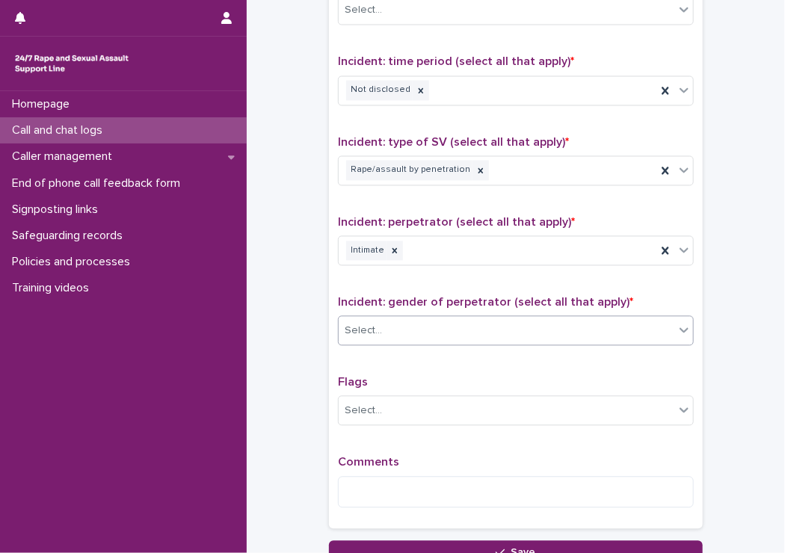
drag, startPoint x: 344, startPoint y: 337, endPoint x: 326, endPoint y: 307, distance: 35.5
click at [341, 332] on div "Select..." at bounding box center [507, 331] width 336 height 25
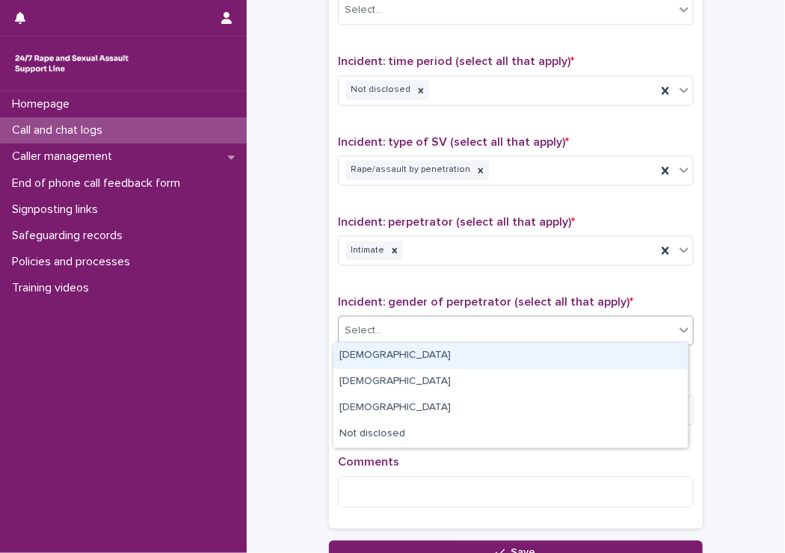
click at [371, 325] on div "Select..." at bounding box center [363, 332] width 37 height 16
click at [359, 360] on div "Male" at bounding box center [511, 356] width 354 height 26
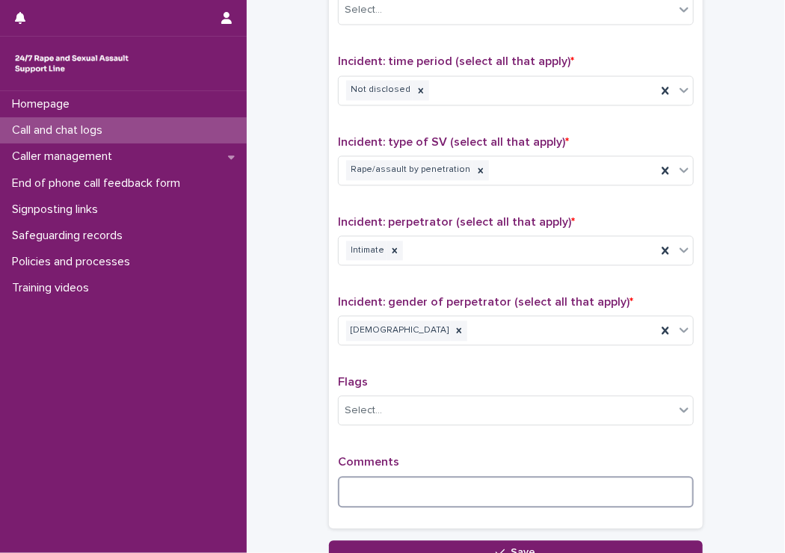
click at [440, 494] on textarea at bounding box center [516, 493] width 356 height 32
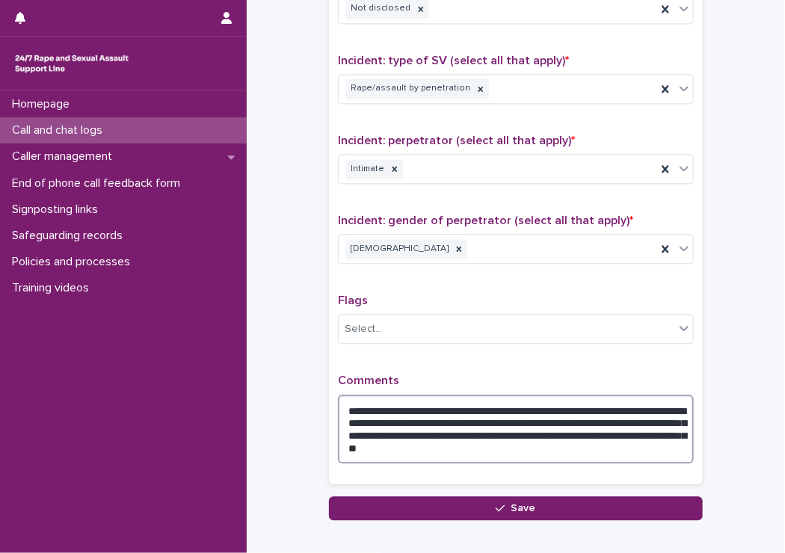
scroll to position [1134, 0]
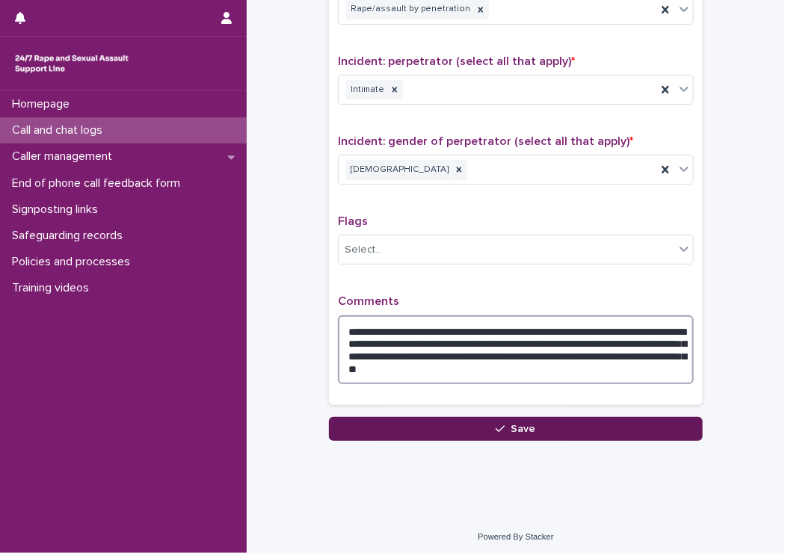
type textarea "**********"
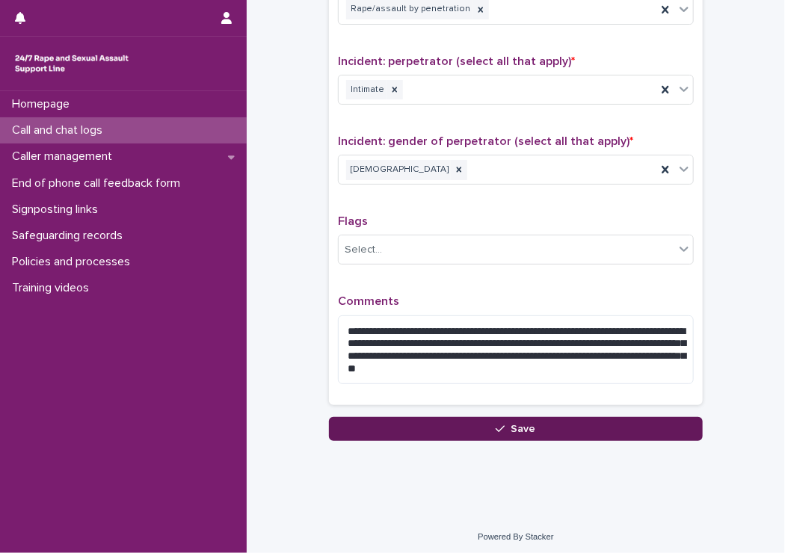
click at [482, 427] on button "Save" at bounding box center [516, 429] width 374 height 24
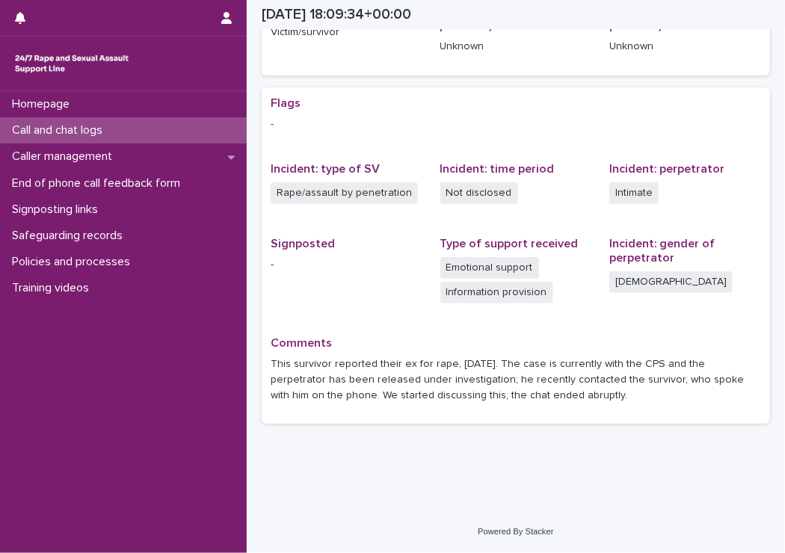
scroll to position [252, 0]
click at [87, 134] on p "Call and chat logs" at bounding box center [60, 130] width 108 height 14
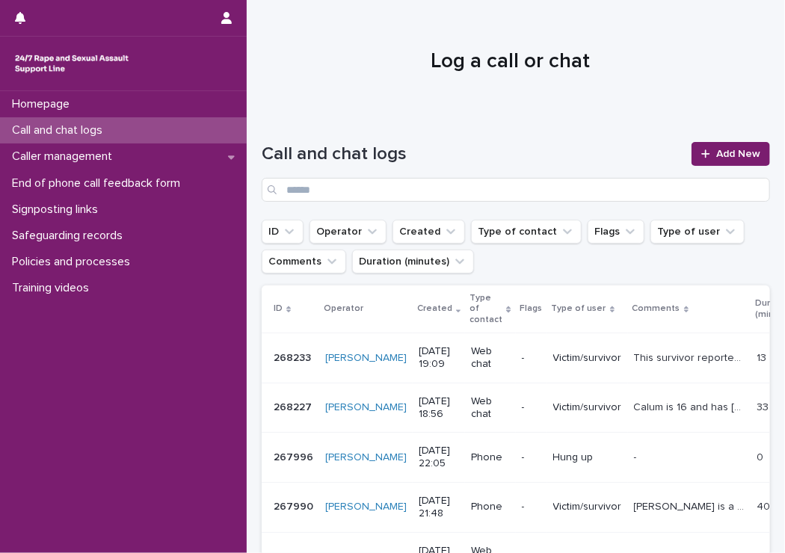
click at [702, 173] on div "Call and chat logs Add New" at bounding box center [516, 172] width 509 height 60
click at [701, 160] on link "Add New" at bounding box center [731, 154] width 79 height 24
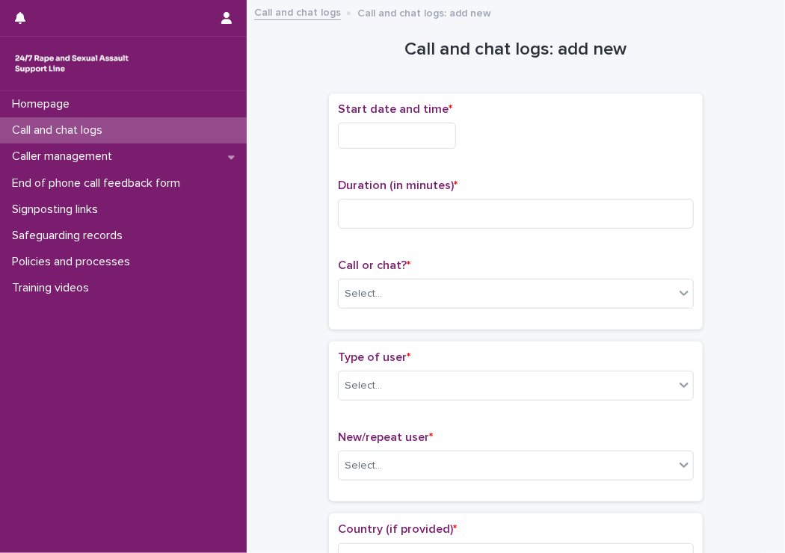
click at [456, 140] on input "text" at bounding box center [397, 136] width 118 height 26
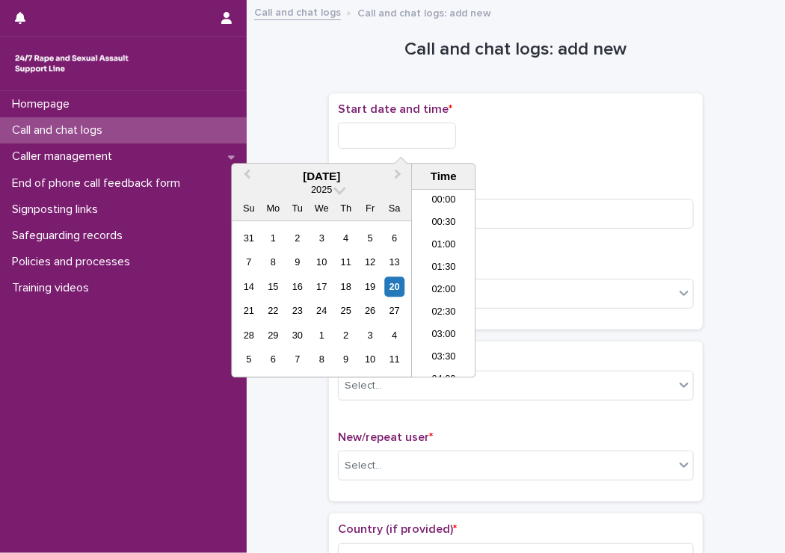
scroll to position [793, 0]
click at [424, 283] on li "19:30" at bounding box center [444, 284] width 64 height 22
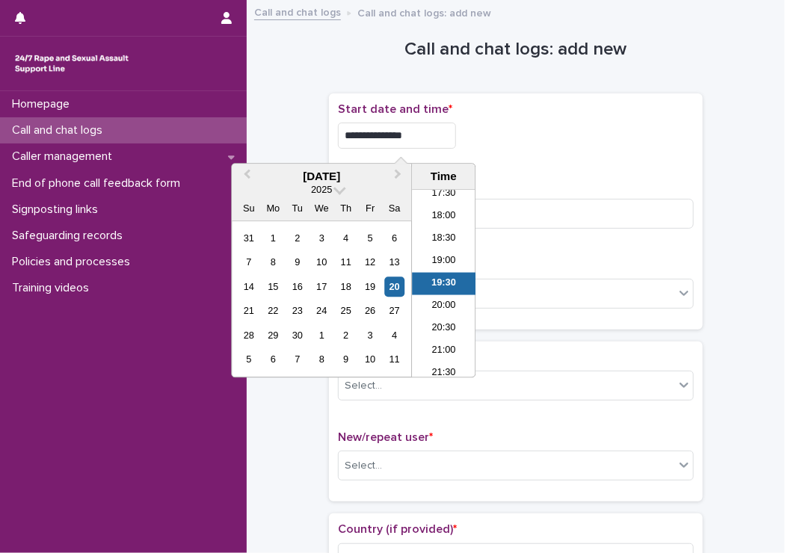
click at [410, 131] on input "**********" at bounding box center [397, 136] width 118 height 26
type input "**********"
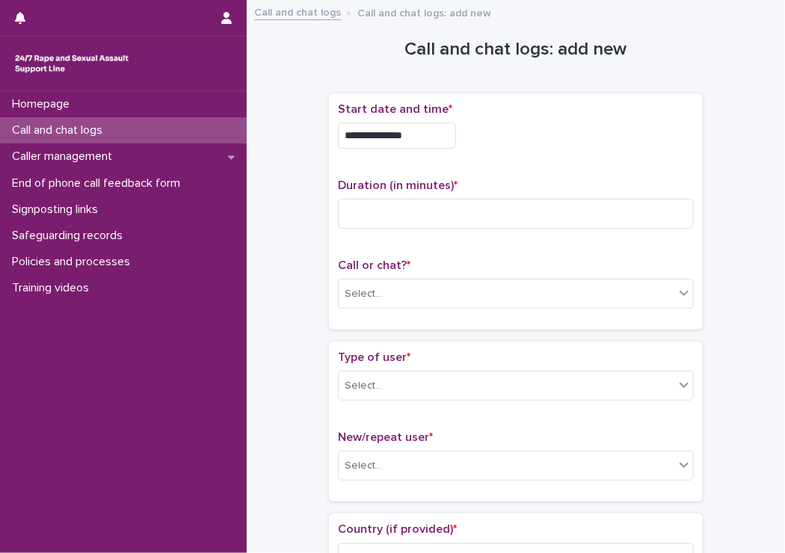
click at [625, 136] on div "**********" at bounding box center [516, 136] width 356 height 26
click at [509, 222] on input at bounding box center [516, 214] width 356 height 30
type input "**"
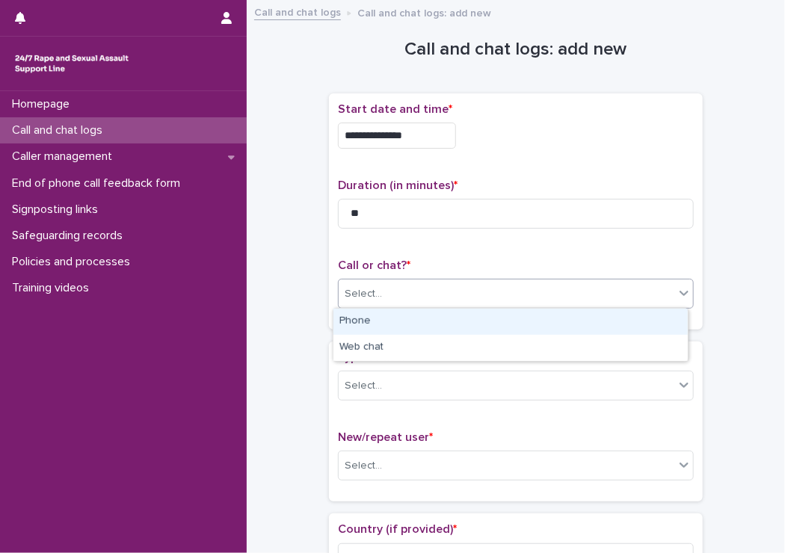
click at [398, 293] on div "Select..." at bounding box center [507, 294] width 336 height 25
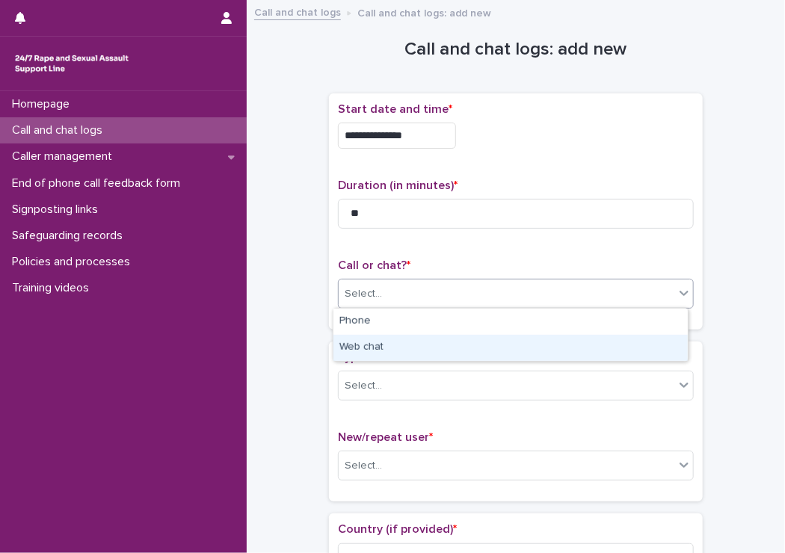
click at [380, 345] on div "Web chat" at bounding box center [511, 348] width 354 height 26
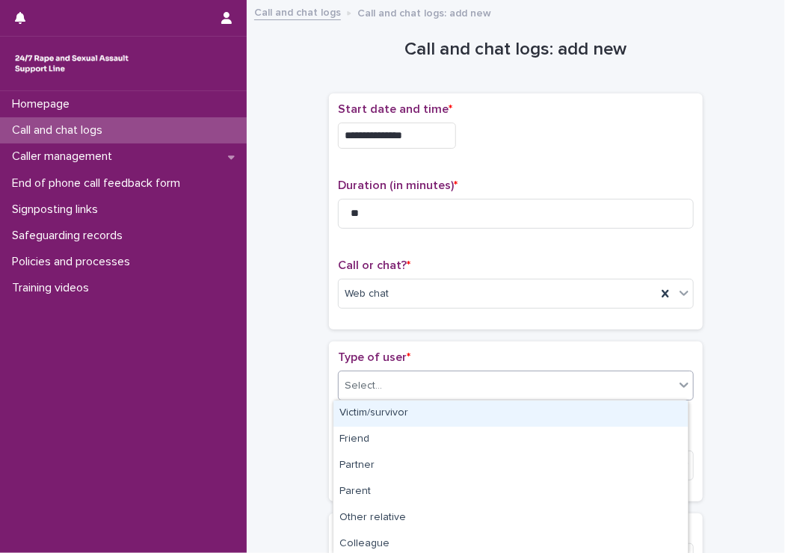
click at [360, 390] on div "Select..." at bounding box center [363, 386] width 37 height 16
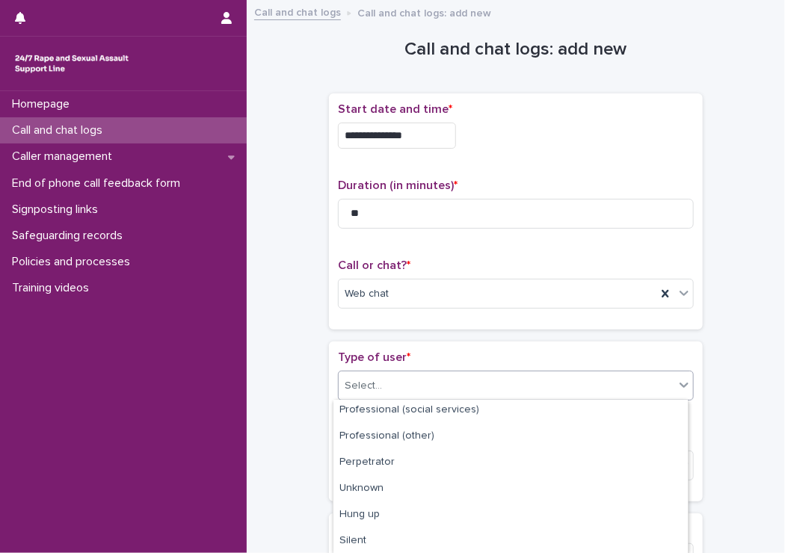
scroll to position [239, 0]
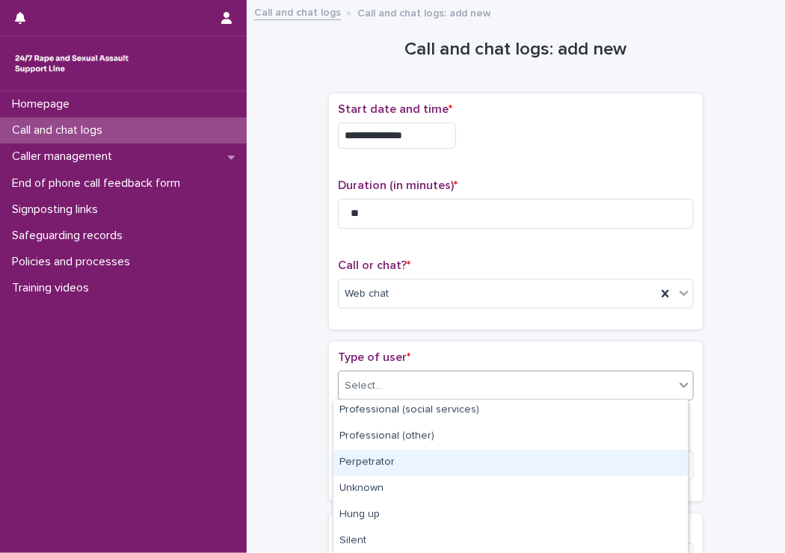
click at [408, 461] on div "Perpetrator" at bounding box center [511, 463] width 354 height 26
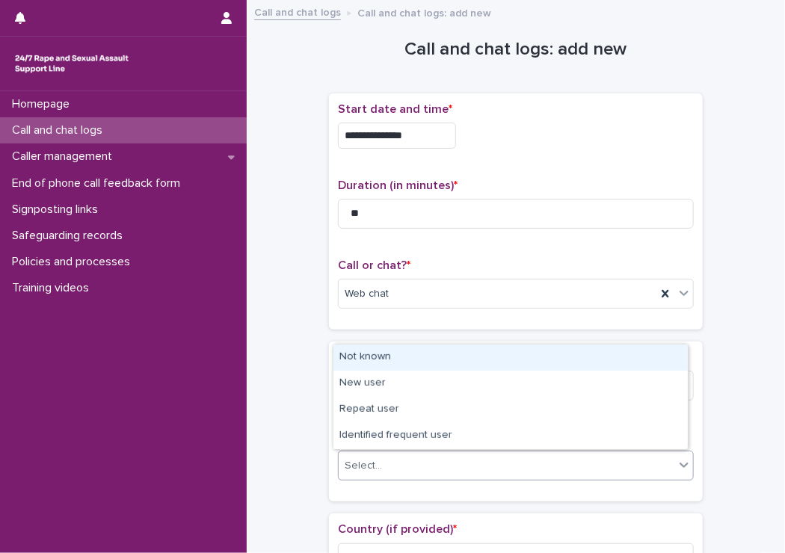
click at [408, 458] on div "Select..." at bounding box center [507, 466] width 336 height 25
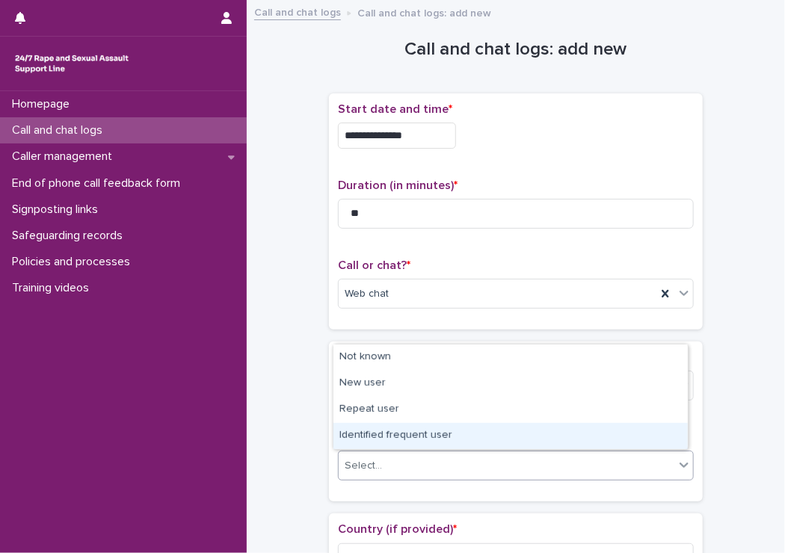
click at [399, 436] on div "Identified frequent user" at bounding box center [511, 436] width 354 height 26
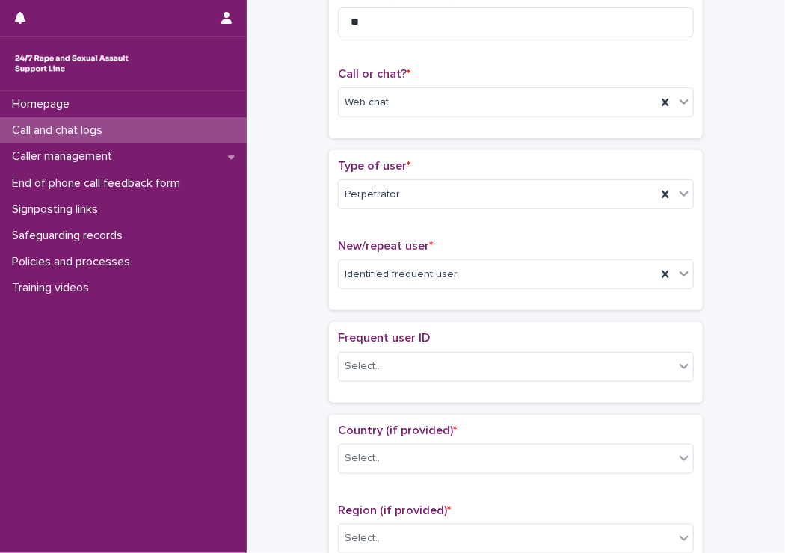
scroll to position [224, 0]
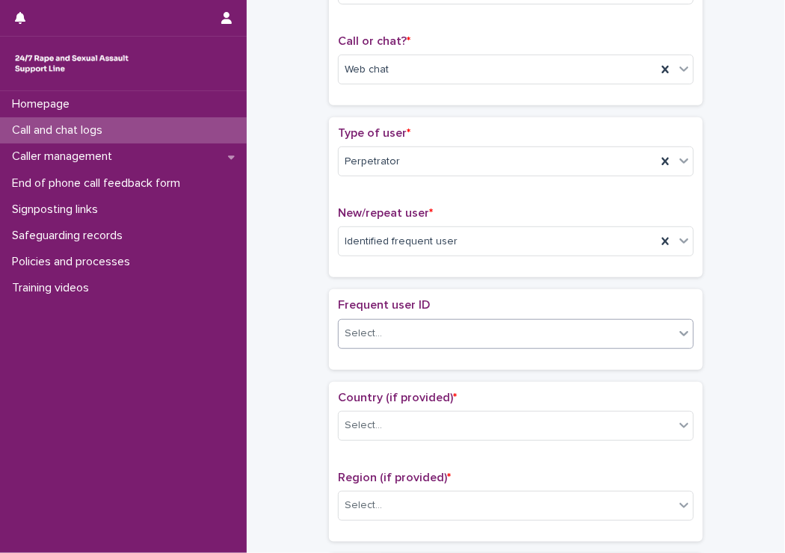
click at [353, 337] on div "Select..." at bounding box center [363, 334] width 37 height 16
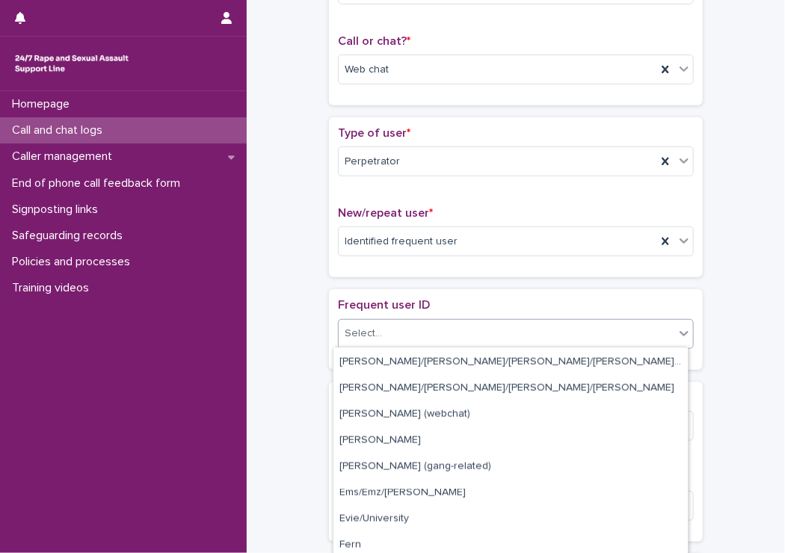
scroll to position [823, 0]
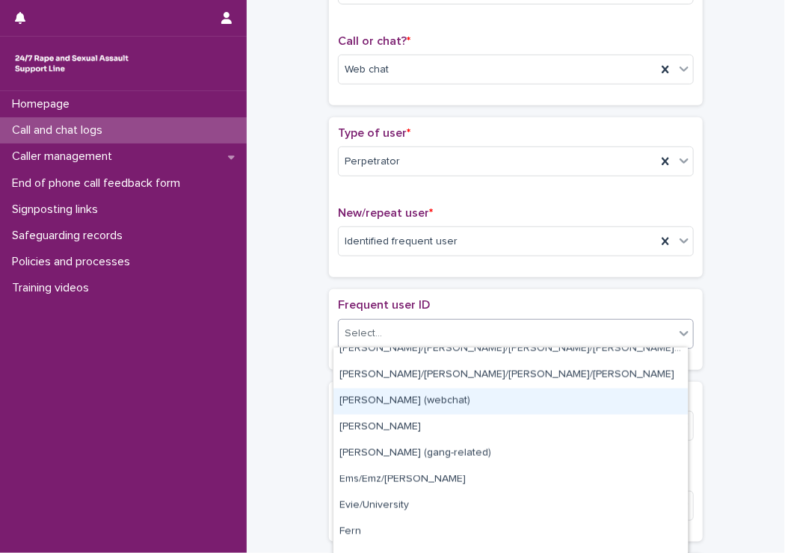
click at [454, 406] on div "[PERSON_NAME] (webchat)" at bounding box center [511, 402] width 354 height 26
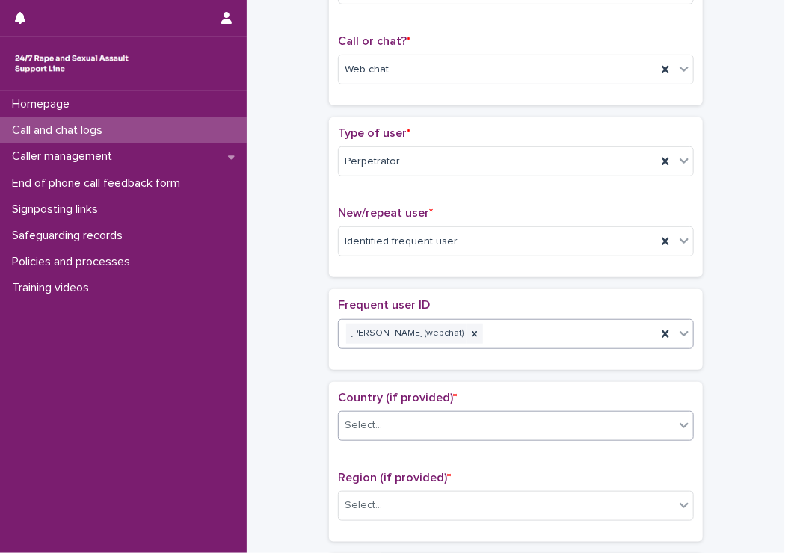
click at [375, 427] on div "Select..." at bounding box center [507, 426] width 336 height 25
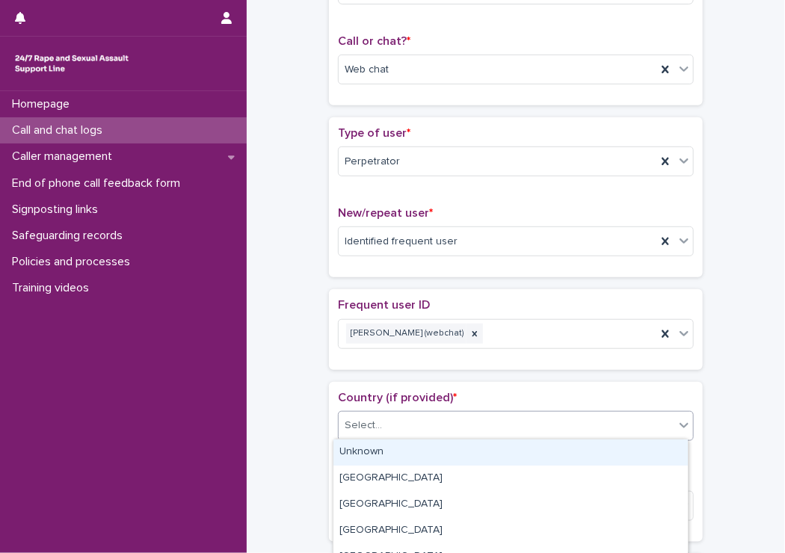
click at [353, 458] on div "Unknown" at bounding box center [511, 453] width 354 height 26
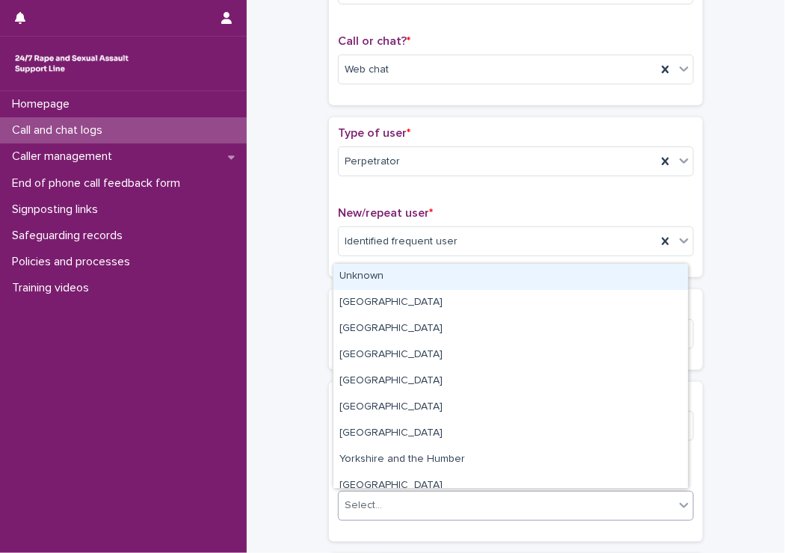
click at [354, 515] on div "Select..." at bounding box center [507, 506] width 336 height 25
click at [364, 287] on div "Unknown" at bounding box center [511, 277] width 354 height 26
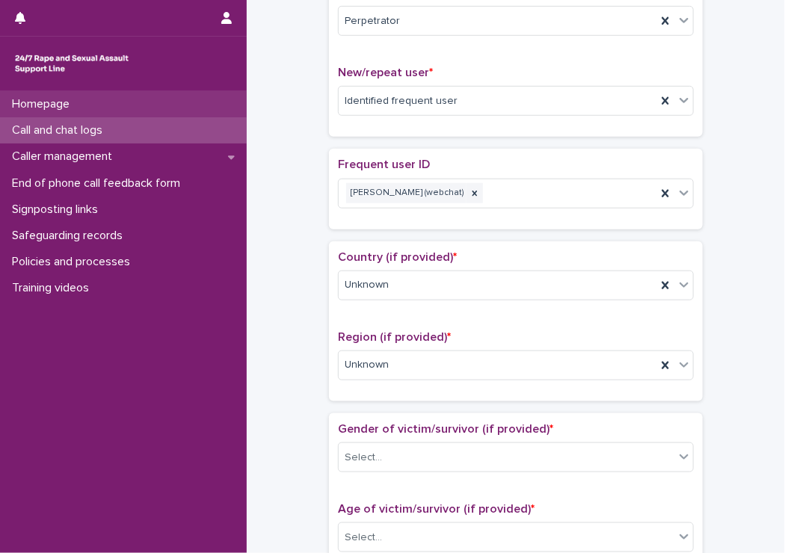
scroll to position [374, 0]
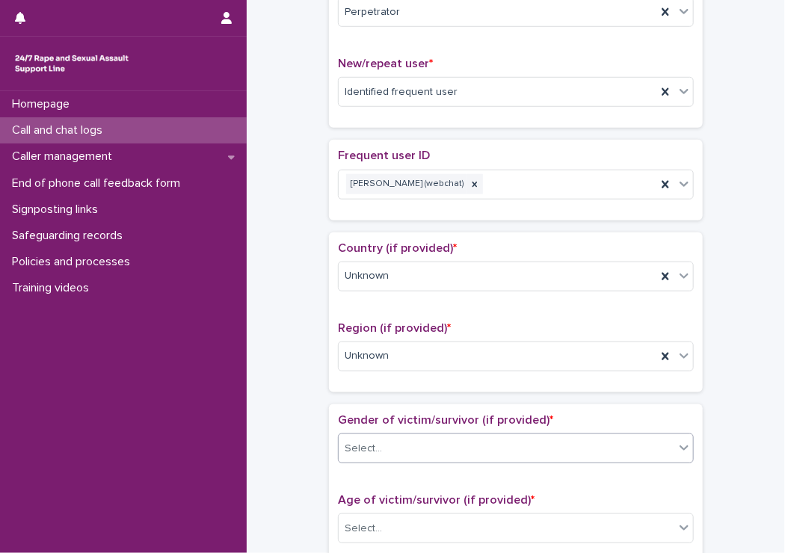
click at [421, 445] on div "Select..." at bounding box center [507, 449] width 336 height 25
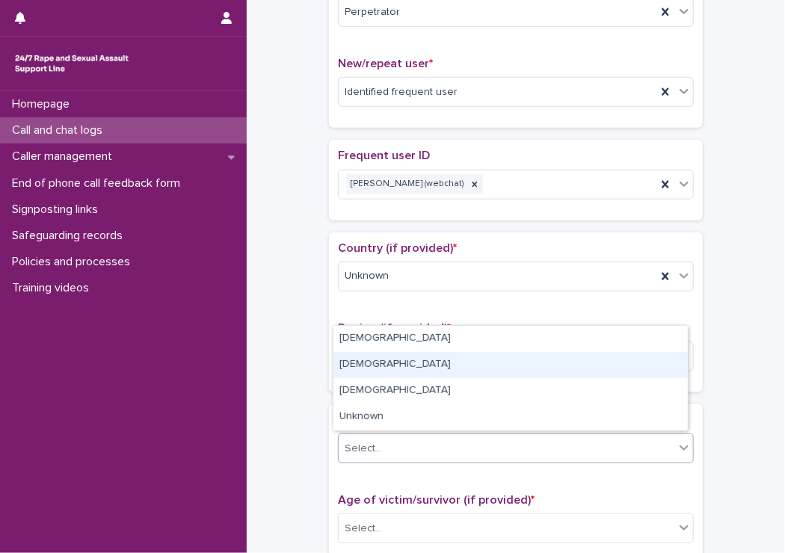
click at [357, 361] on div "Male" at bounding box center [511, 365] width 354 height 26
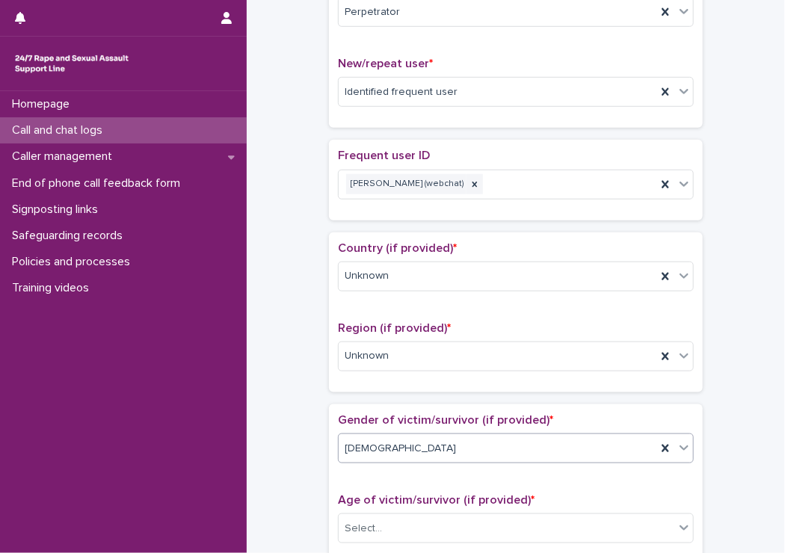
click at [426, 440] on div "Male" at bounding box center [498, 449] width 318 height 25
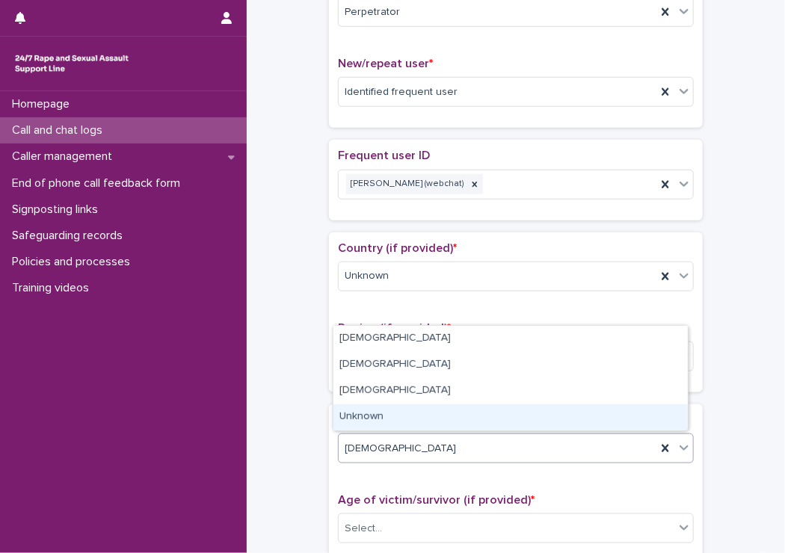
click at [421, 421] on div "Unknown" at bounding box center [511, 418] width 354 height 26
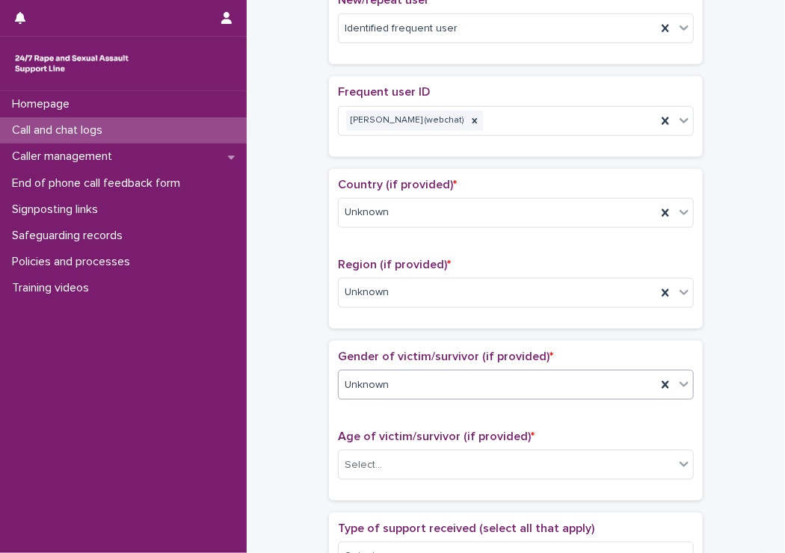
scroll to position [523, 0]
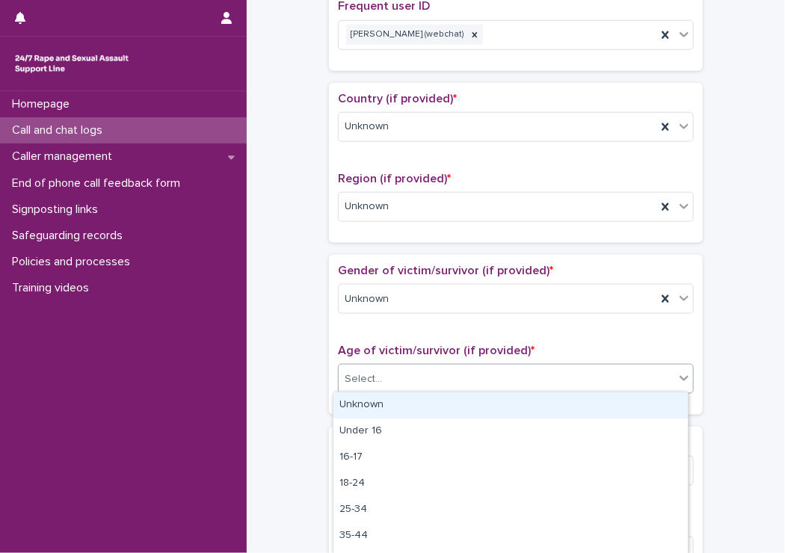
click at [356, 376] on div "Select..." at bounding box center [363, 380] width 37 height 16
click at [351, 405] on div "Unknown" at bounding box center [511, 406] width 354 height 26
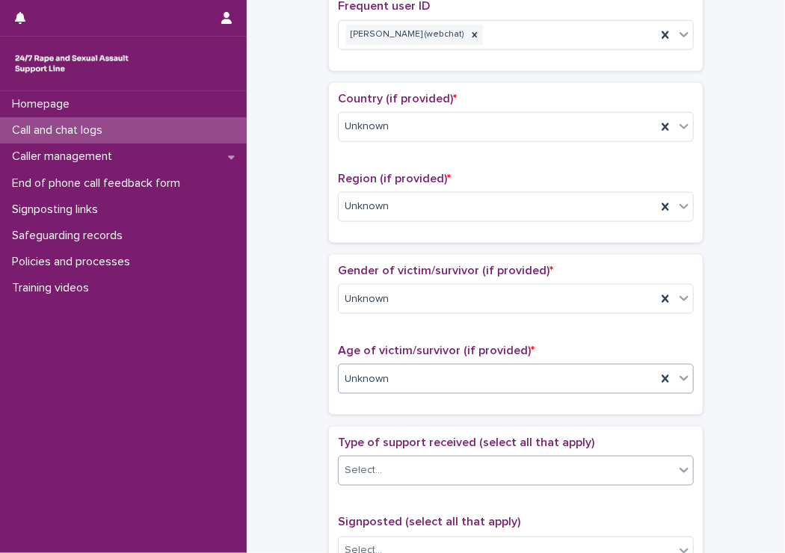
click at [424, 469] on div "Select..." at bounding box center [507, 471] width 336 height 25
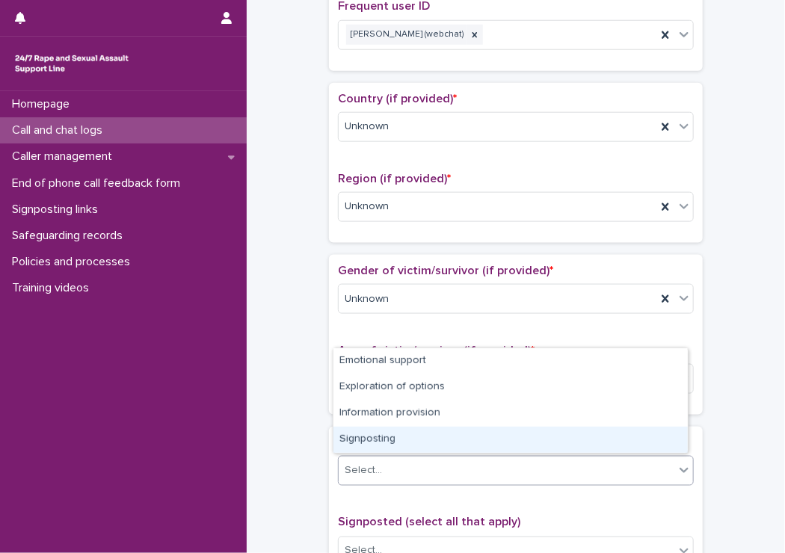
click at [300, 427] on div "**********" at bounding box center [516, 295] width 509 height 1621
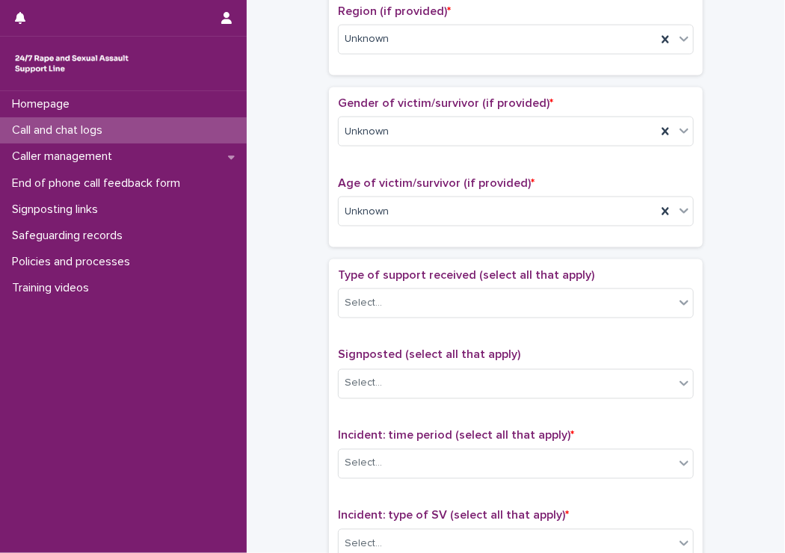
scroll to position [748, 0]
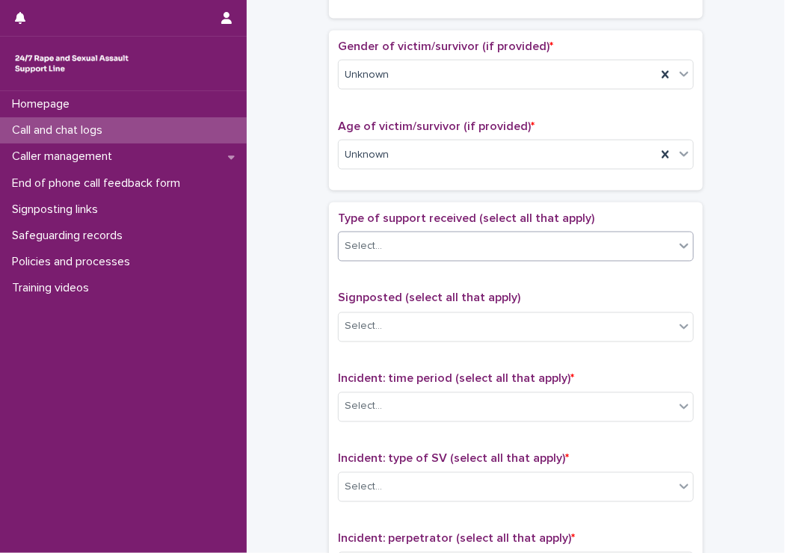
click at [397, 251] on div "Select..." at bounding box center [507, 247] width 336 height 25
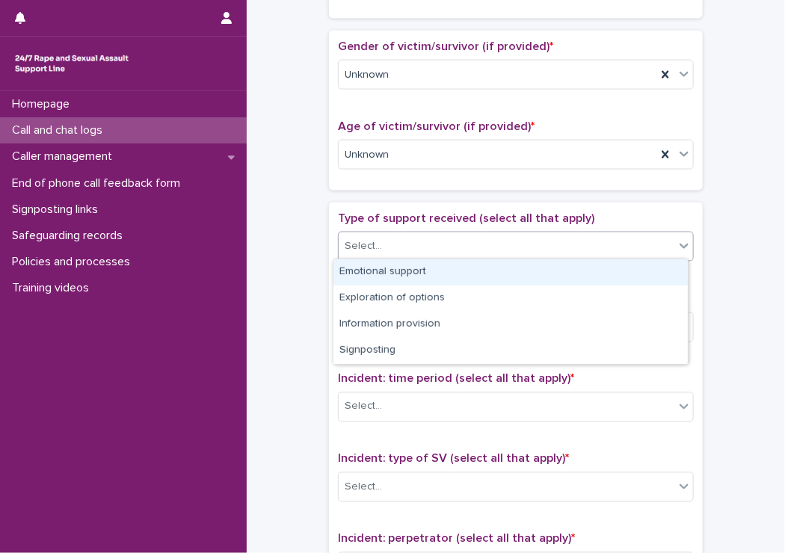
click at [387, 260] on div "Emotional support" at bounding box center [511, 272] width 354 height 26
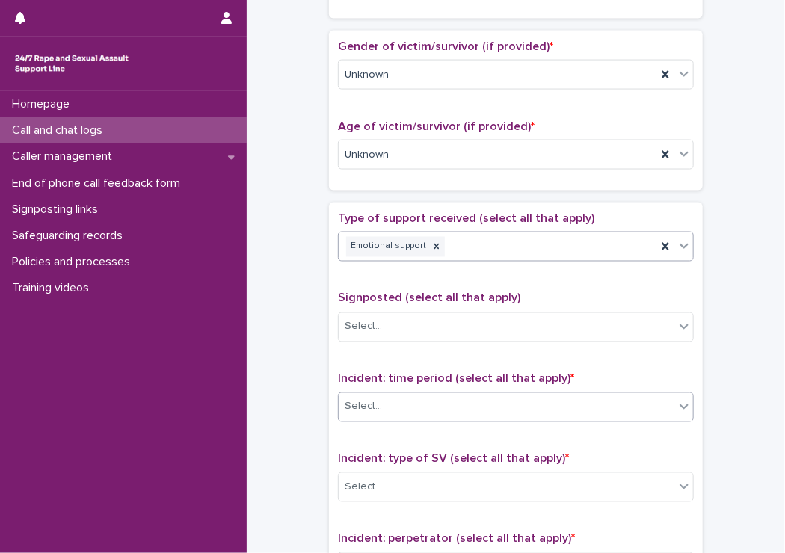
click at [363, 393] on div "Select..." at bounding box center [516, 408] width 356 height 30
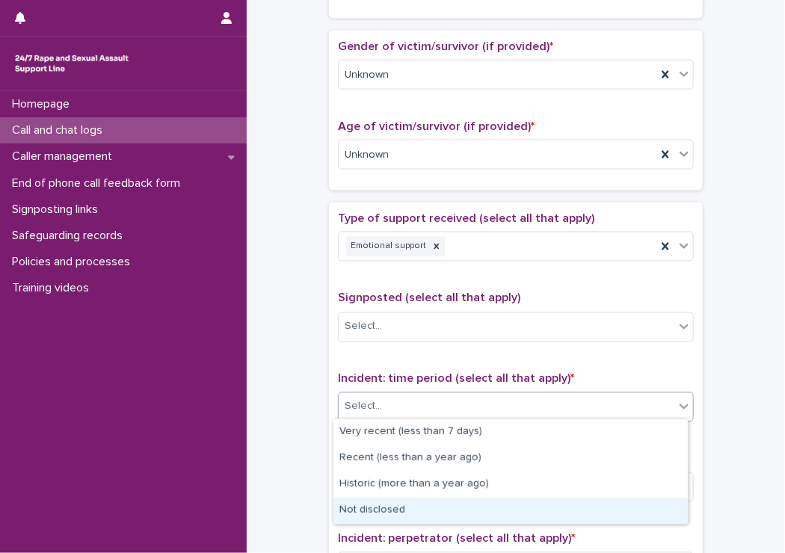
click at [391, 511] on div "Not disclosed" at bounding box center [511, 511] width 354 height 26
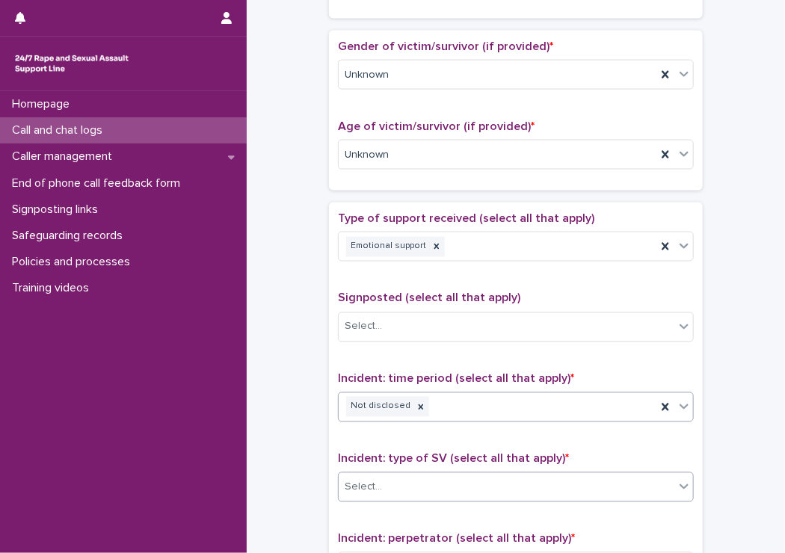
click at [345, 485] on div "Select..." at bounding box center [363, 488] width 37 height 16
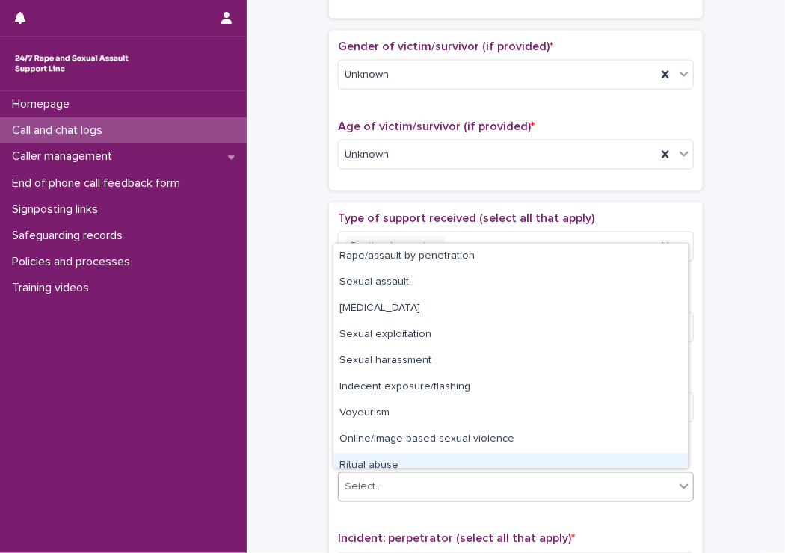
scroll to position [37, 0]
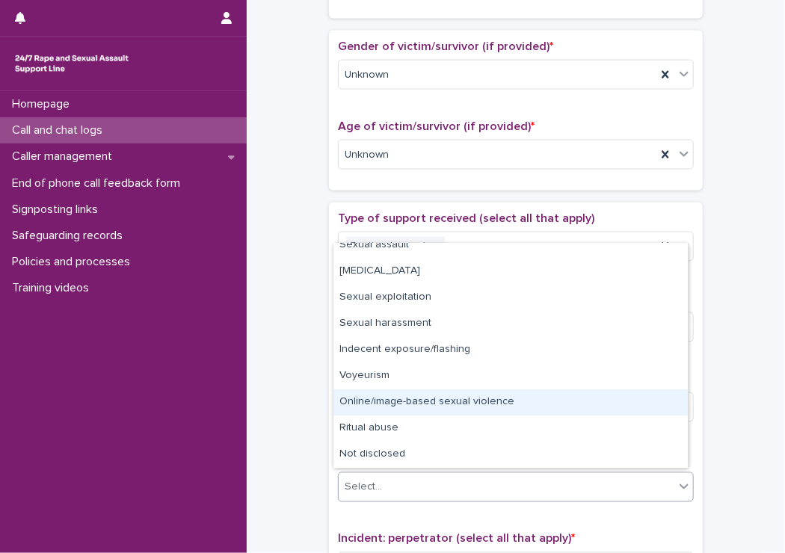
click at [458, 400] on div "Online/image-based sexual violence" at bounding box center [511, 403] width 354 height 26
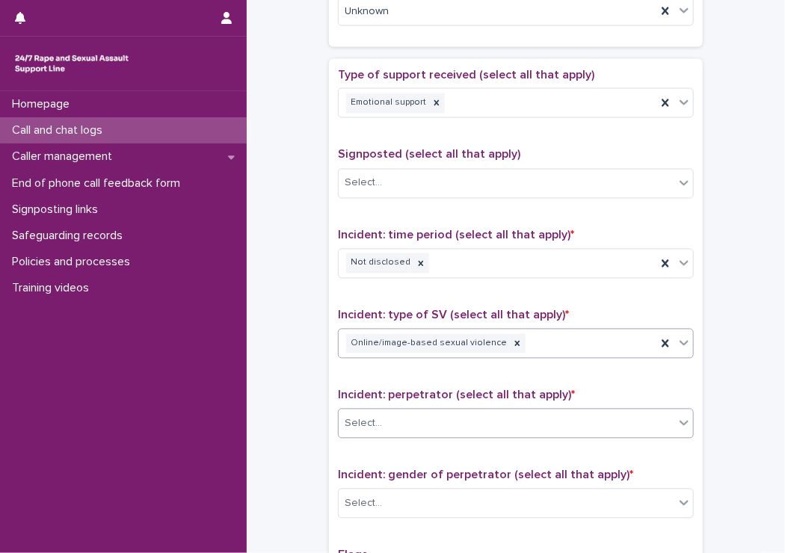
scroll to position [897, 0]
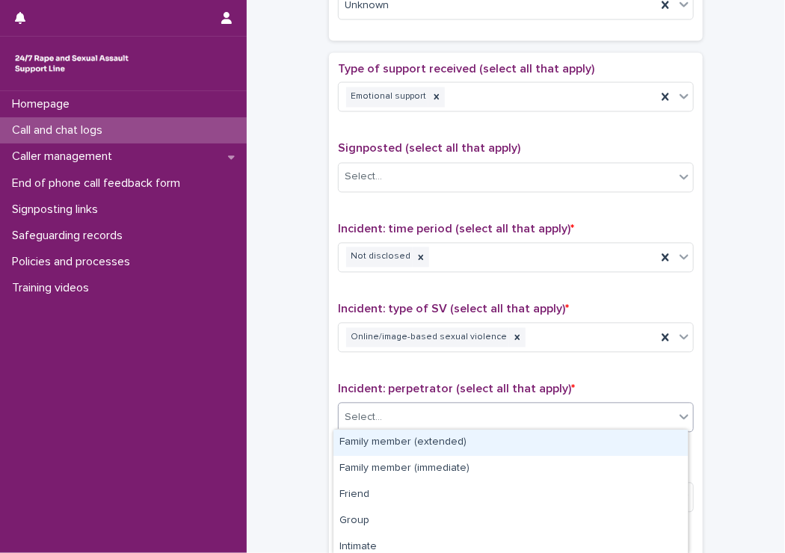
click at [360, 414] on div "Select..." at bounding box center [363, 419] width 37 height 16
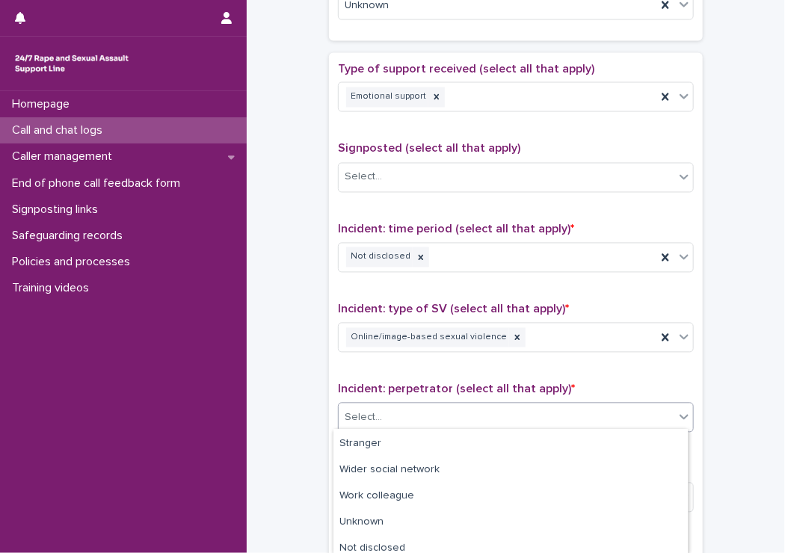
scroll to position [163, 0]
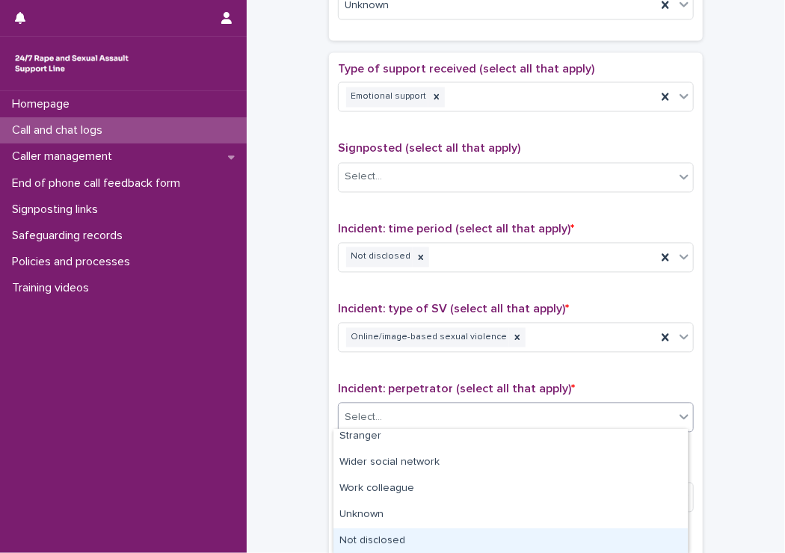
click at [388, 534] on div "Not disclosed" at bounding box center [511, 542] width 354 height 26
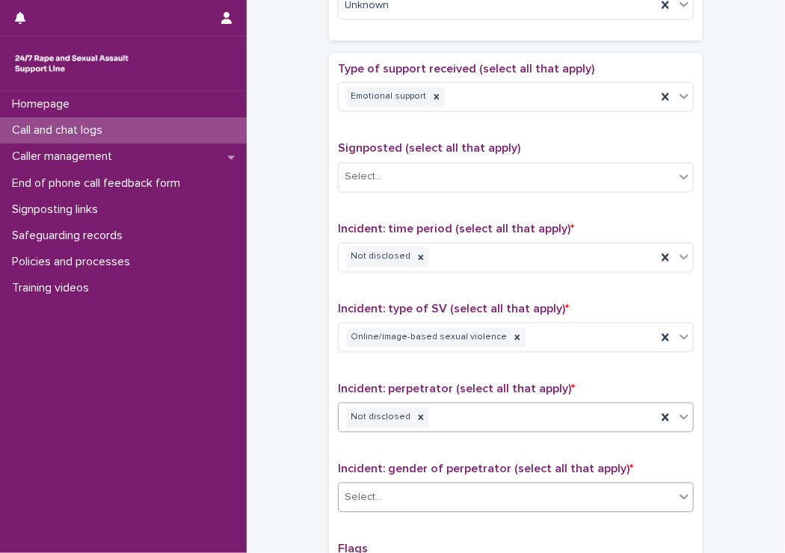
click at [383, 493] on div "Select..." at bounding box center [507, 498] width 336 height 25
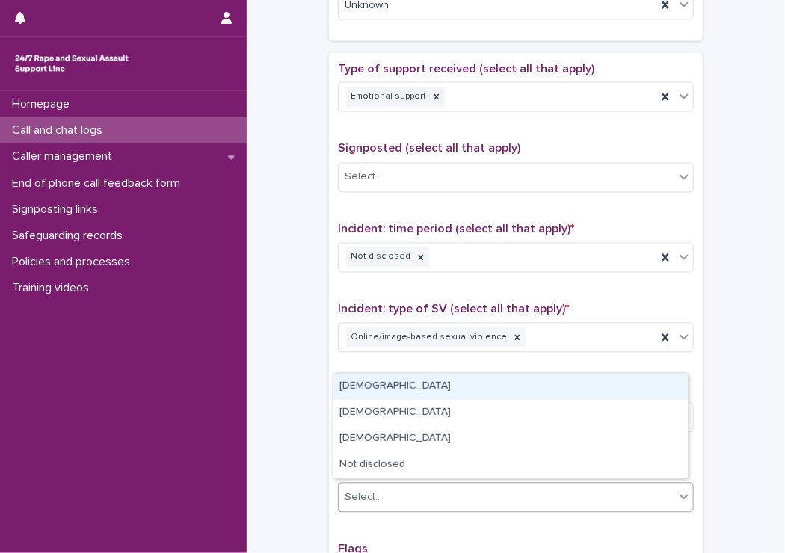
click at [375, 385] on div "Male" at bounding box center [511, 387] width 354 height 26
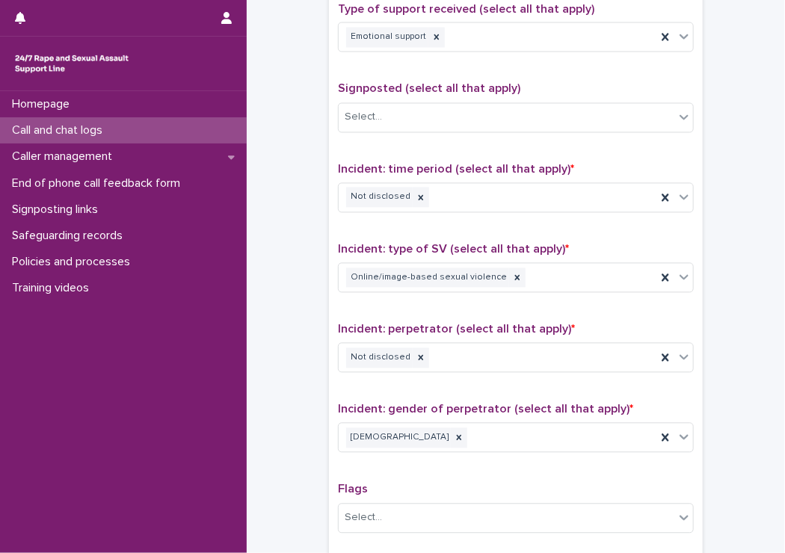
scroll to position [1047, 0]
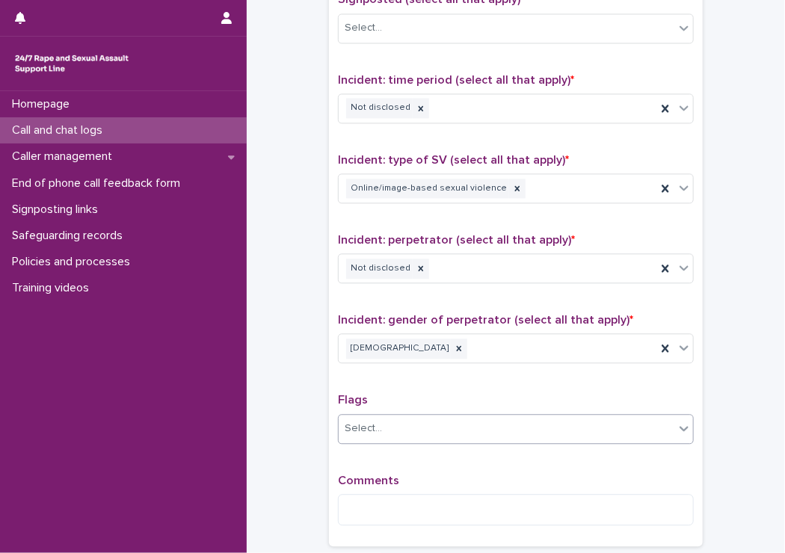
drag, startPoint x: 365, startPoint y: 426, endPoint x: 375, endPoint y: 426, distance: 10.5
click at [371, 426] on div "Select..." at bounding box center [363, 429] width 37 height 16
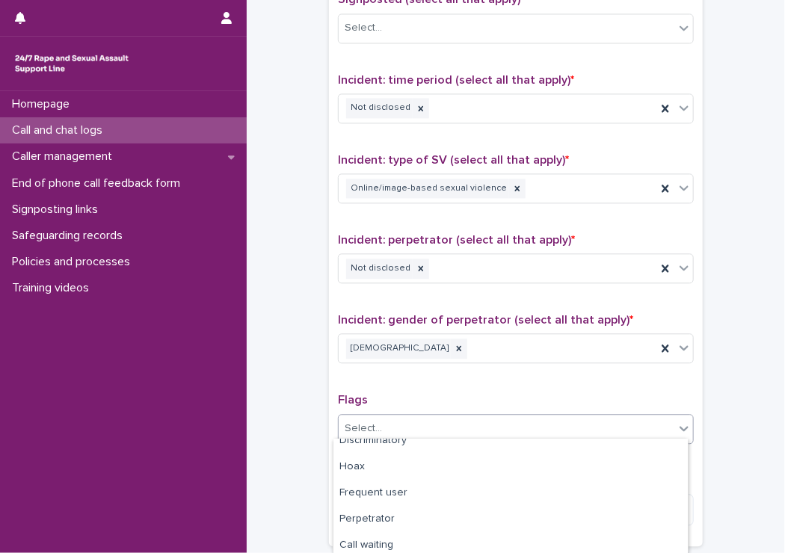
scroll to position [0, 0]
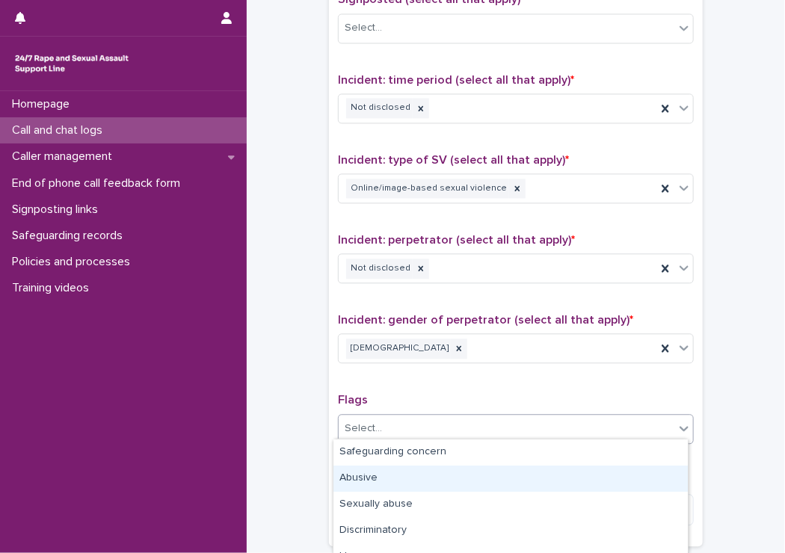
click at [386, 479] on div "Abusive" at bounding box center [511, 479] width 354 height 26
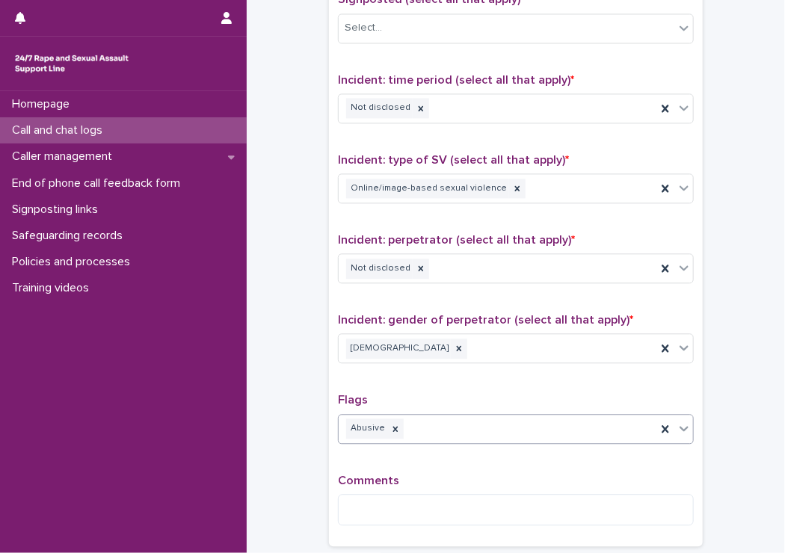
click at [440, 426] on div "Abusive" at bounding box center [498, 429] width 318 height 26
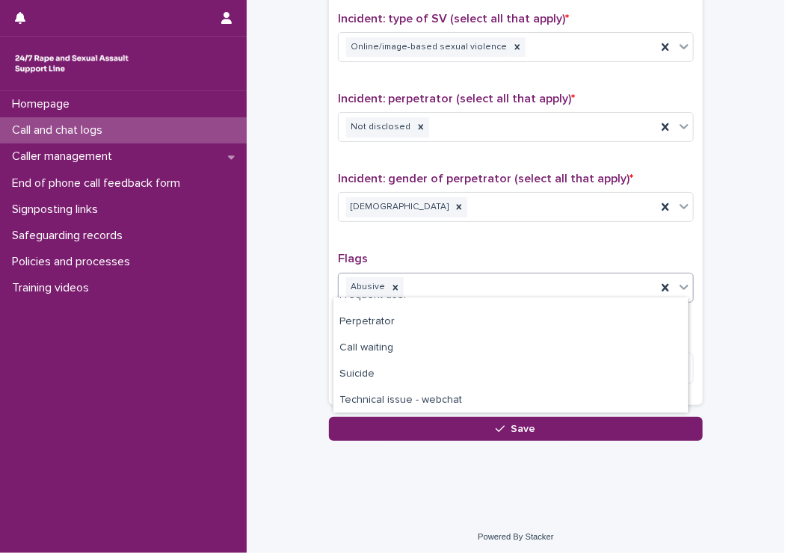
scroll to position [99, 0]
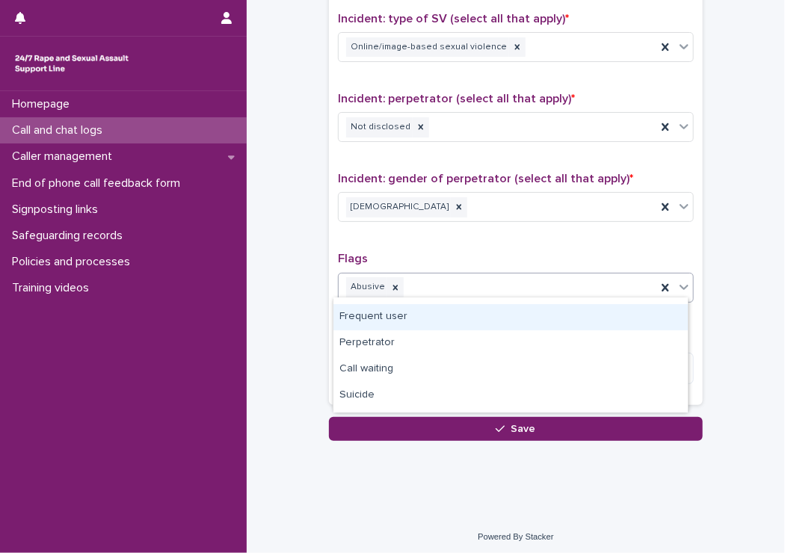
click at [365, 319] on div "Frequent user" at bounding box center [511, 317] width 354 height 26
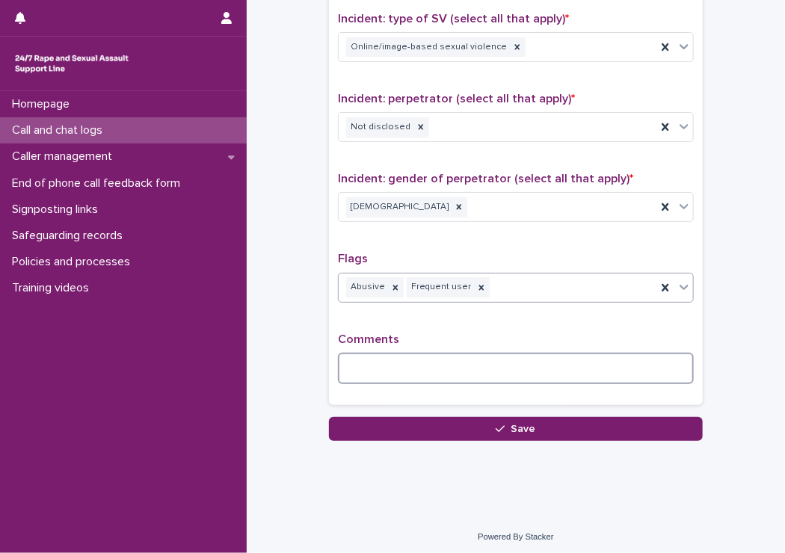
click at [366, 375] on textarea at bounding box center [516, 369] width 356 height 32
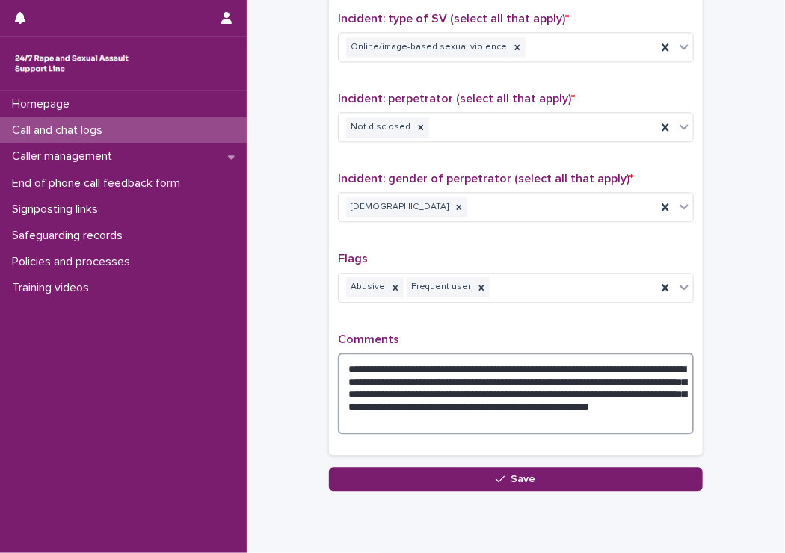
type textarea "**********"
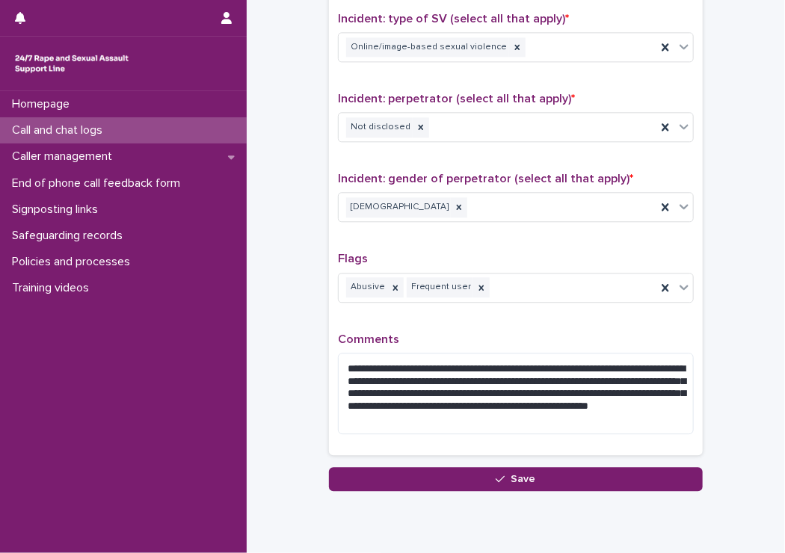
click at [378, 460] on div "**********" at bounding box center [516, 114] width 374 height 705
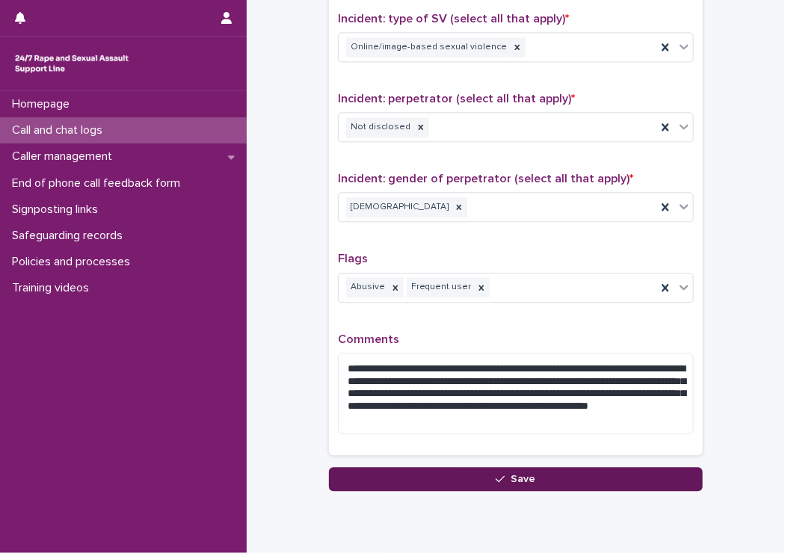
click at [377, 469] on button "Save" at bounding box center [516, 479] width 374 height 24
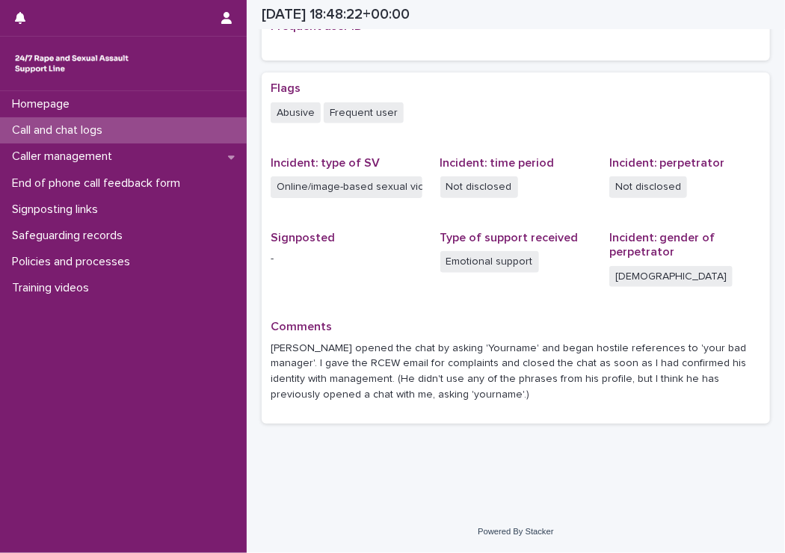
scroll to position [353, 0]
click at [82, 120] on div "Call and chat logs" at bounding box center [123, 130] width 247 height 26
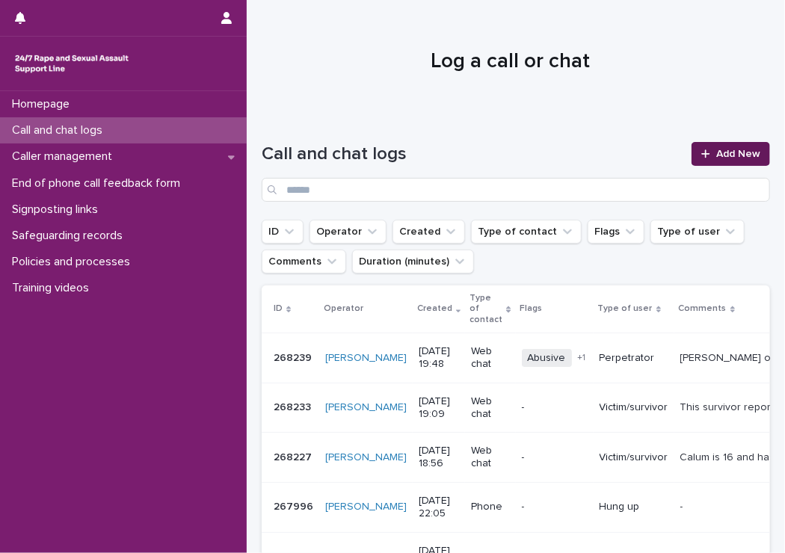
click at [701, 155] on div at bounding box center [708, 154] width 15 height 10
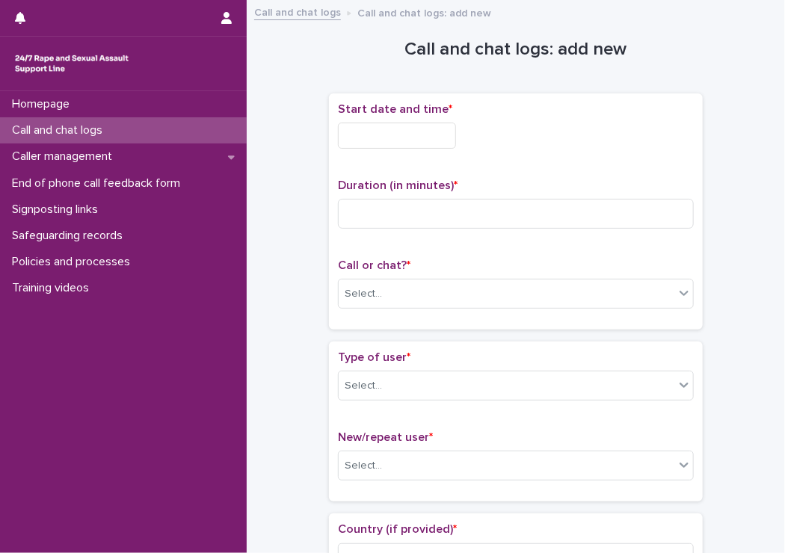
click at [389, 96] on div "Start date and time * Duration (in minutes) * Call or chat? * Select..." at bounding box center [516, 211] width 374 height 236
click at [383, 138] on input "text" at bounding box center [397, 136] width 118 height 26
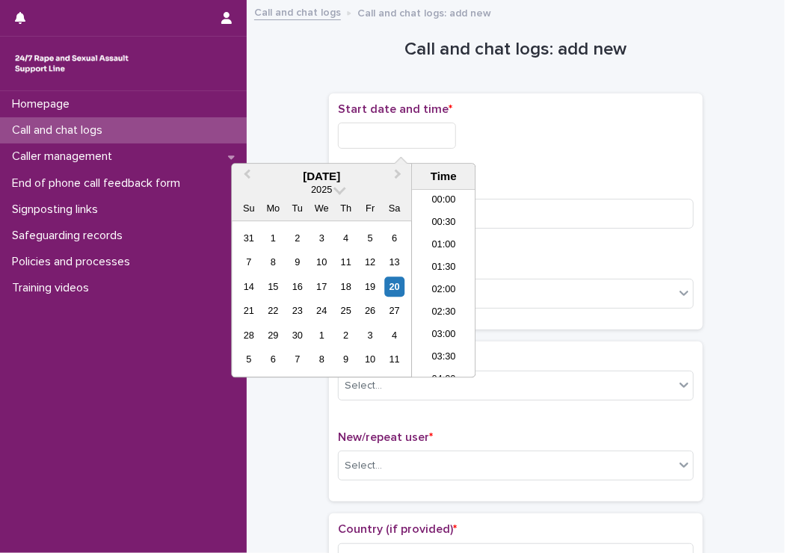
scroll to position [815, 0]
click at [438, 274] on li "20:00" at bounding box center [444, 284] width 64 height 22
type input "**********"
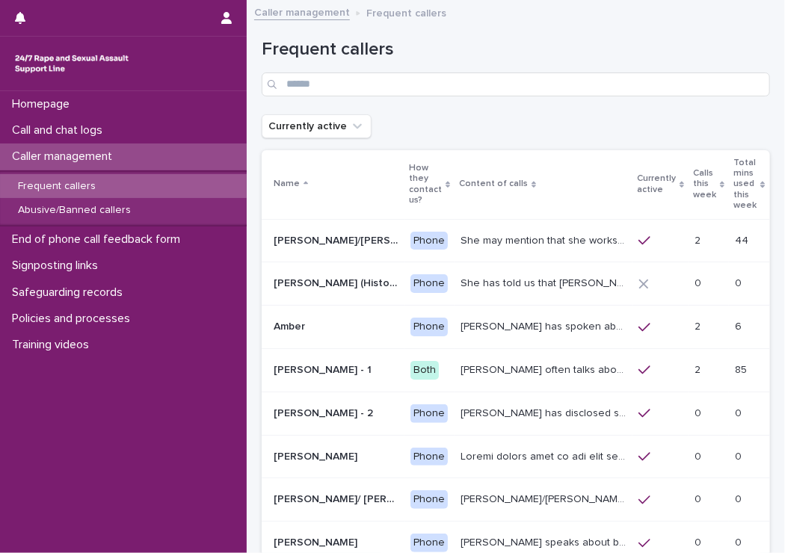
click at [87, 159] on p "Caller management" at bounding box center [65, 157] width 118 height 14
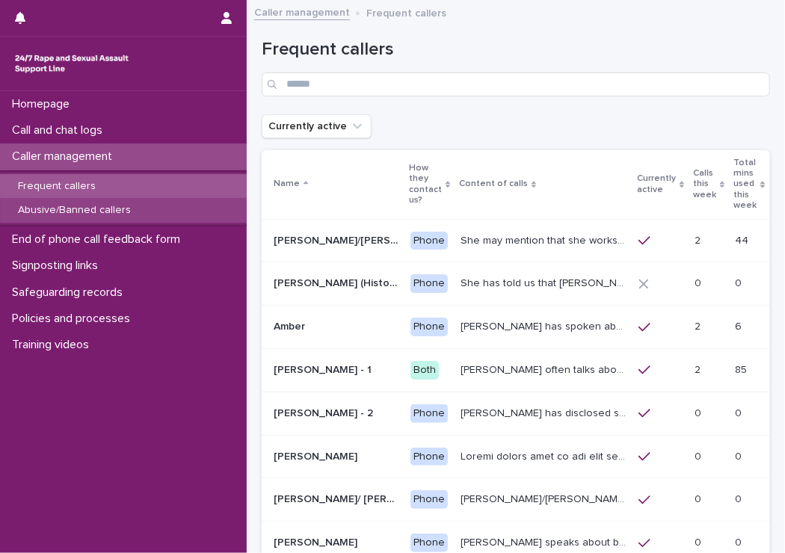
click at [59, 206] on p "Abusive/Banned callers" at bounding box center [74, 210] width 137 height 13
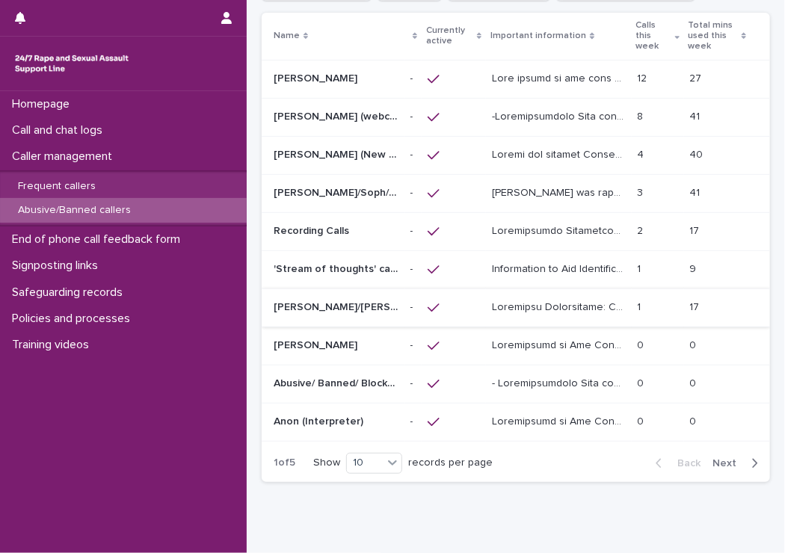
scroll to position [194, 0]
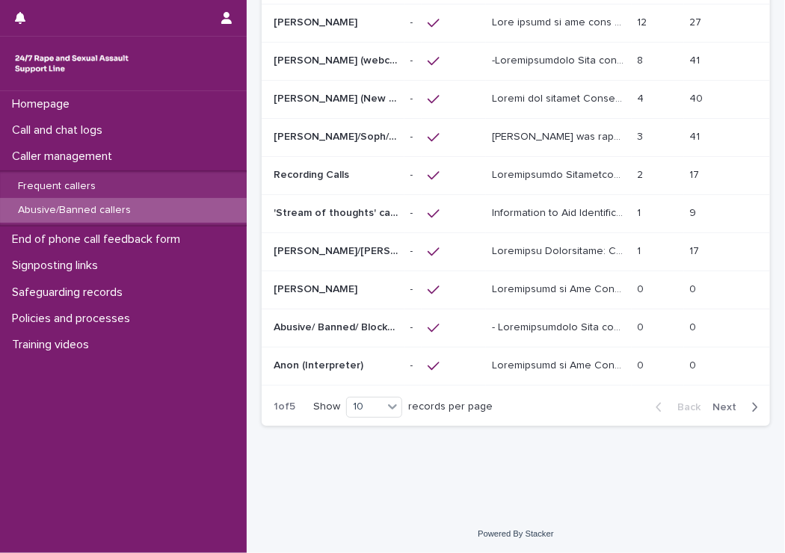
click at [707, 402] on button "Next" at bounding box center [739, 407] width 64 height 13
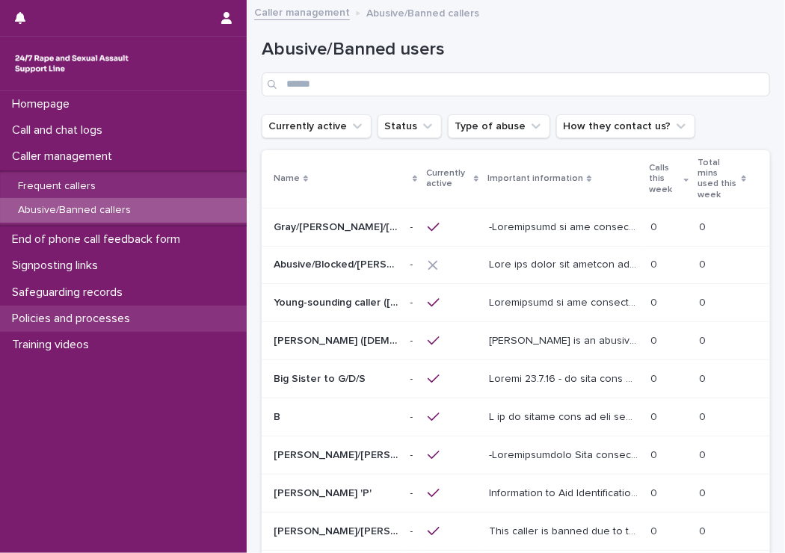
click at [64, 313] on p "Policies and processes" at bounding box center [74, 319] width 136 height 14
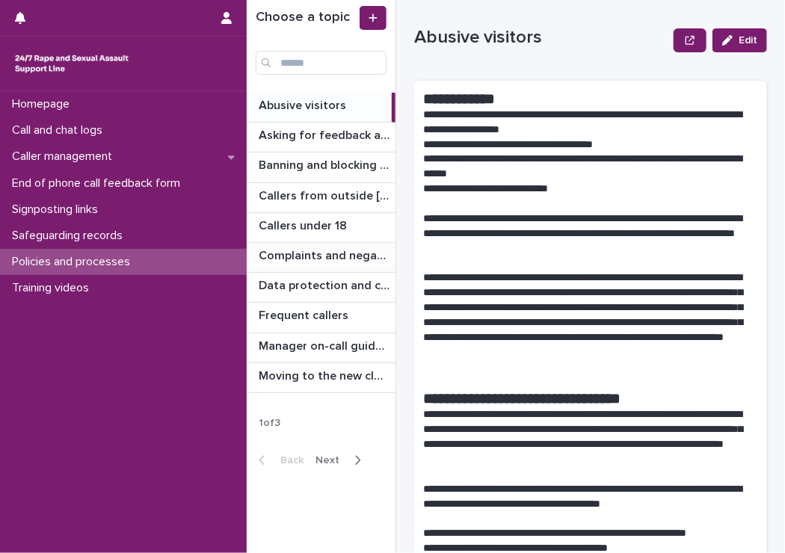
click at [311, 257] on p "Complaints and negative feedback" at bounding box center [326, 254] width 134 height 17
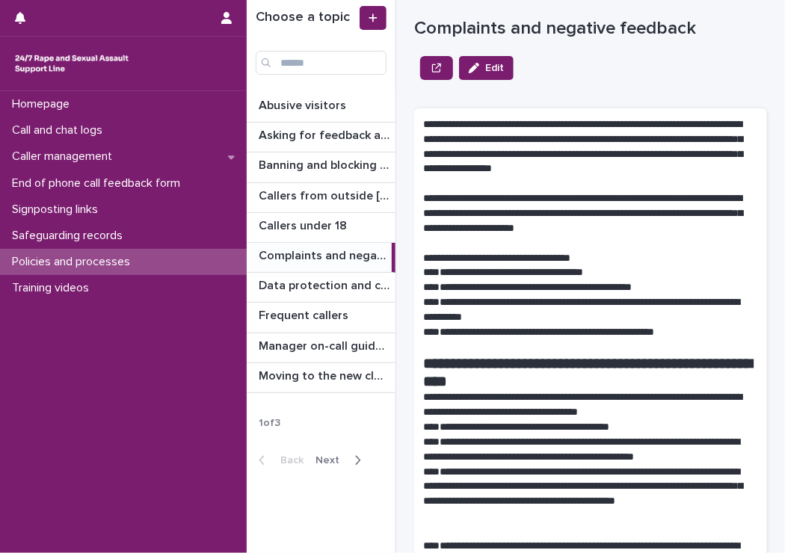
click at [310, 255] on p "Complaints and negative feedback" at bounding box center [324, 254] width 130 height 17
drag, startPoint x: 427, startPoint y: 517, endPoint x: 544, endPoint y: 512, distance: 116.7
click at [544, 512] on p "**********" at bounding box center [585, 495] width 324 height 60
copy p "**********"
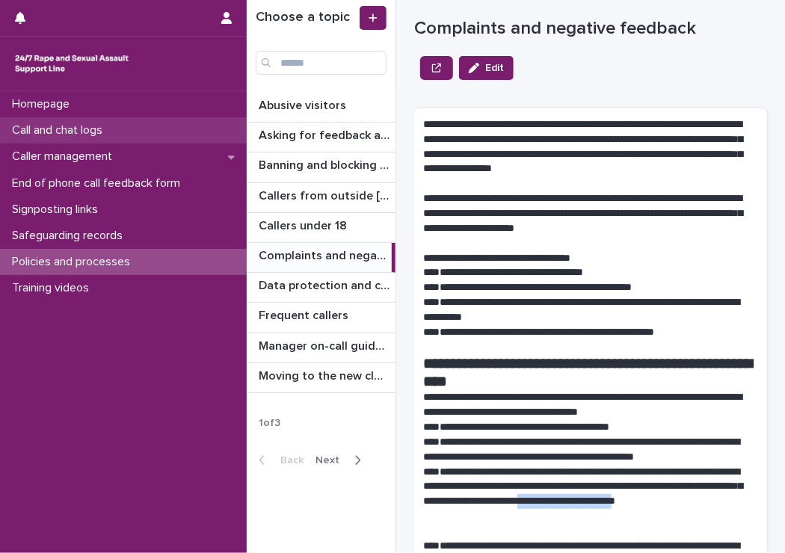
click at [75, 129] on p "Call and chat logs" at bounding box center [60, 130] width 108 height 14
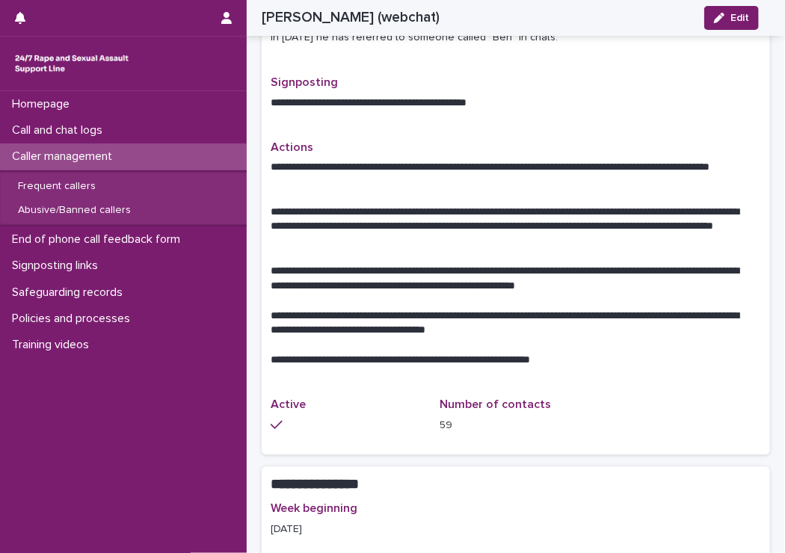
scroll to position [897, 0]
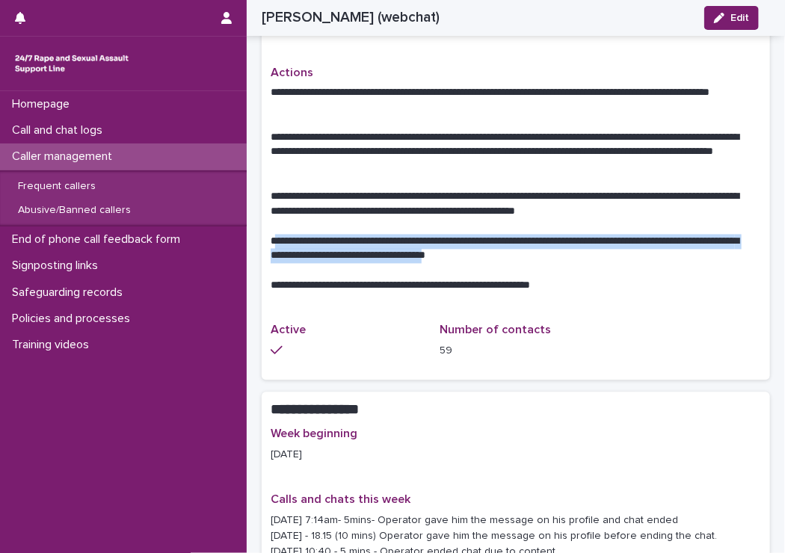
drag, startPoint x: 544, startPoint y: 239, endPoint x: 272, endPoint y: 224, distance: 271.9
click at [272, 235] on p "**********" at bounding box center [510, 250] width 479 height 30
copy p "**********"
